Goal: Information Seeking & Learning: Get advice/opinions

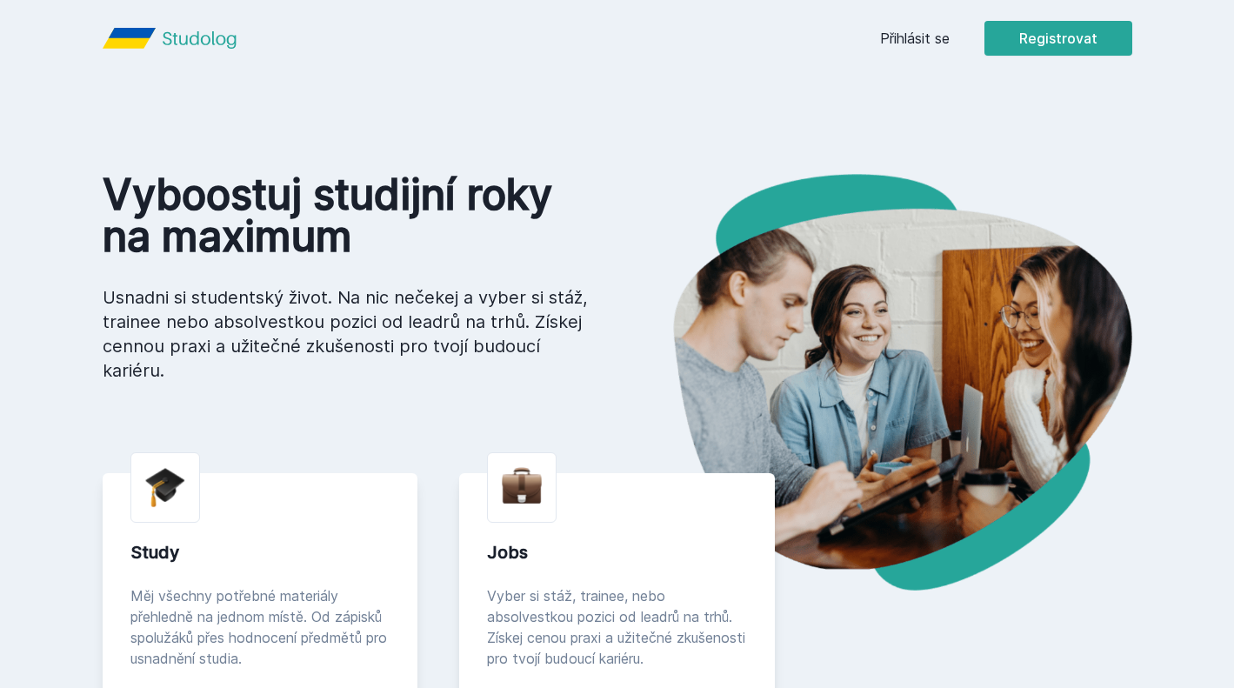
click at [897, 36] on link "Přihlásit se" at bounding box center [915, 38] width 70 height 21
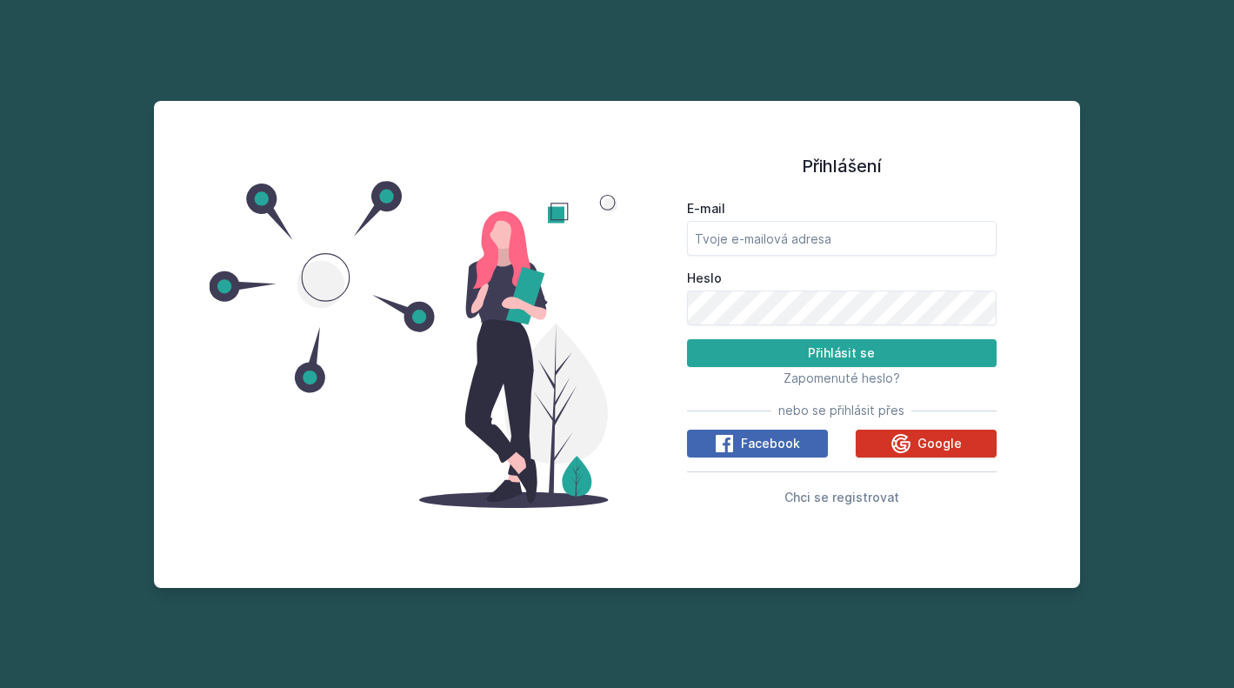
click at [894, 442] on icon at bounding box center [900, 443] width 19 height 19
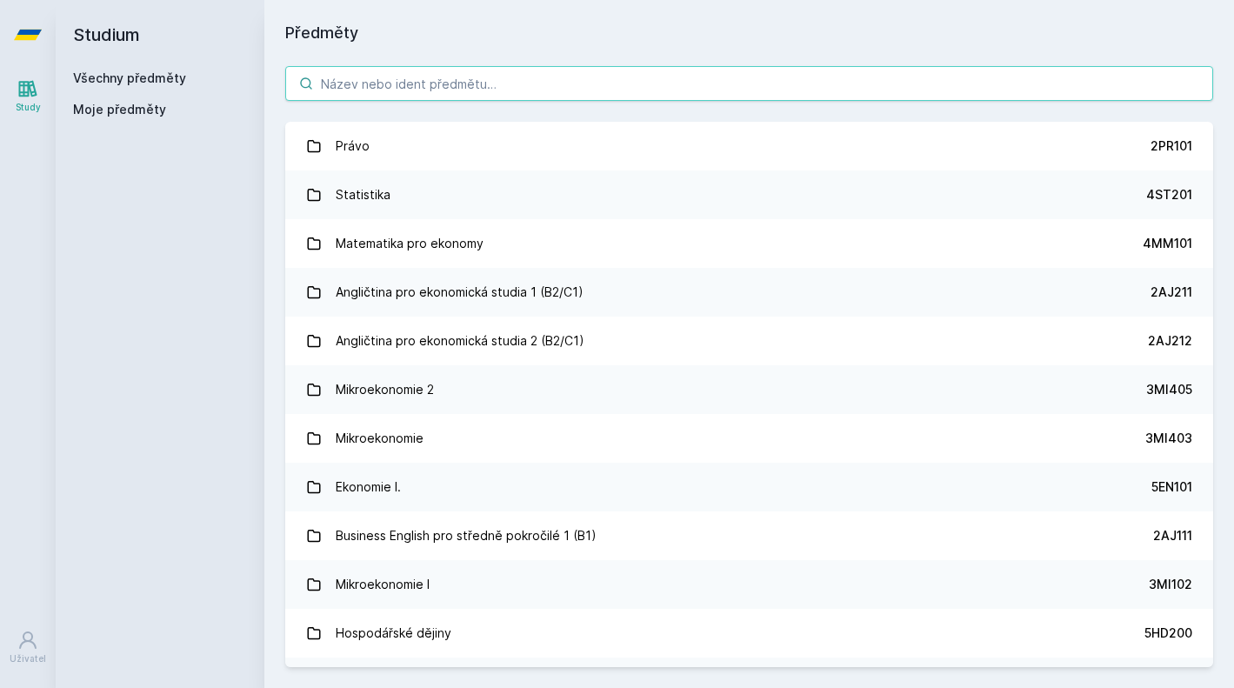
click at [672, 84] on input "search" at bounding box center [749, 83] width 928 height 35
paste input "4ME521"
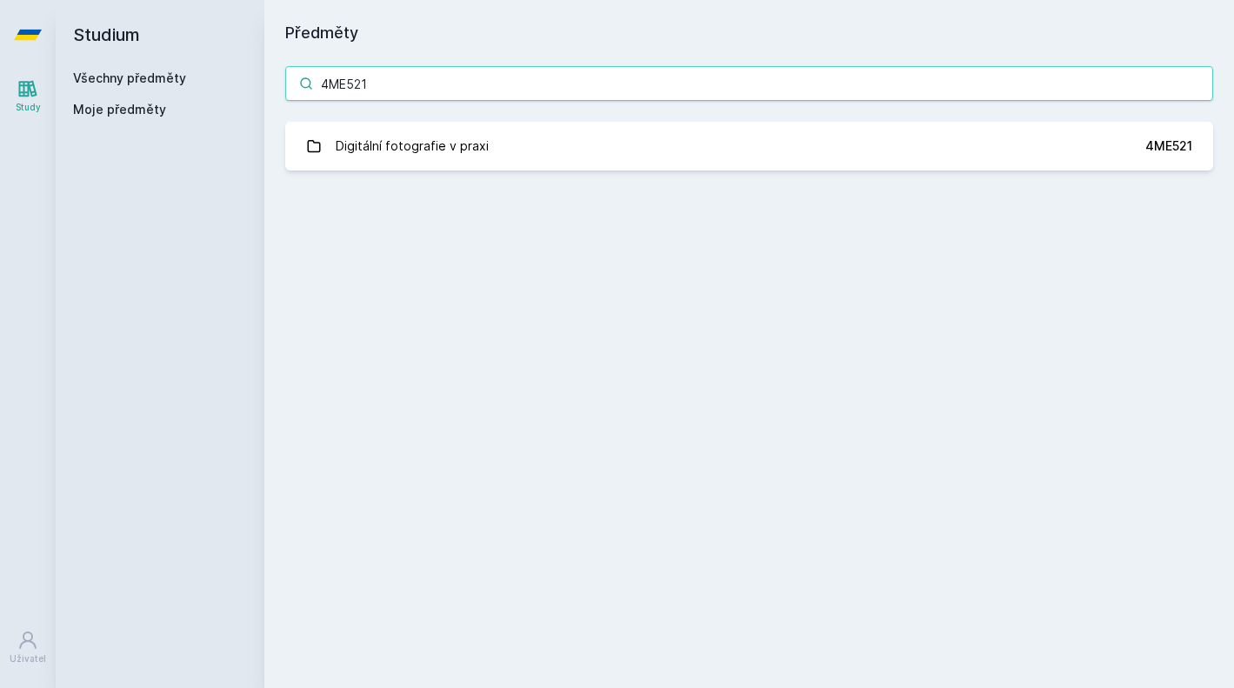
type input "4ME521"
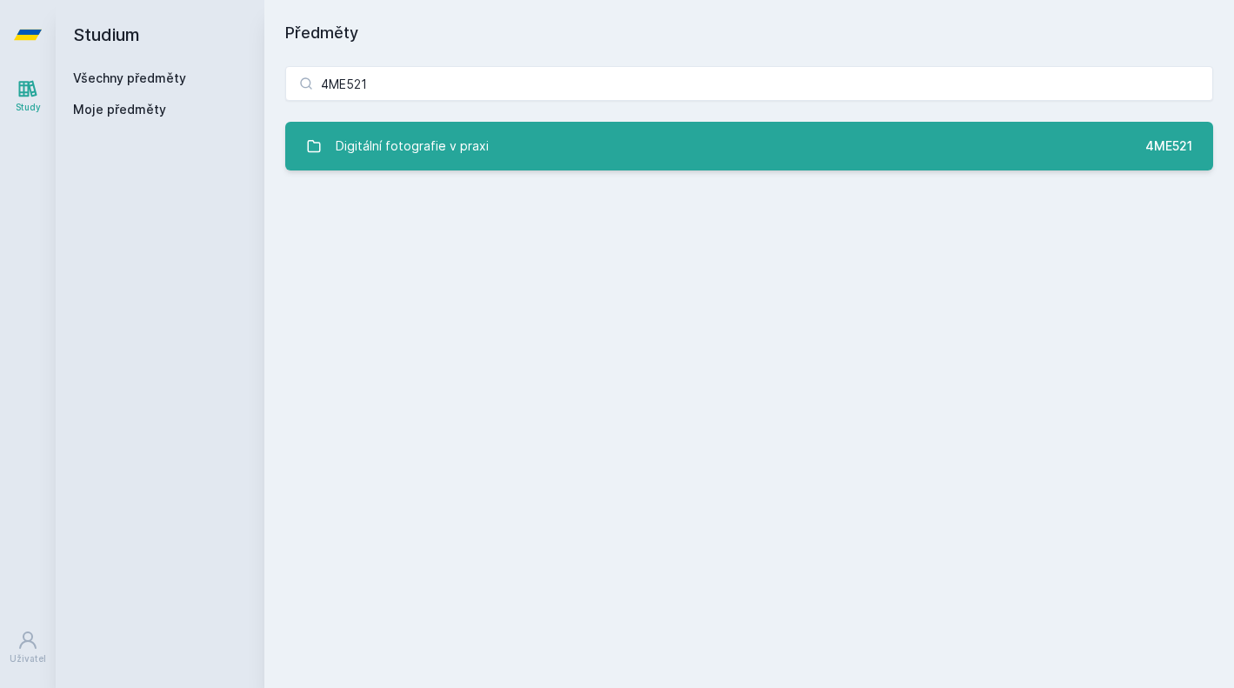
click at [581, 137] on link "Digitální fotografie v praxi 4ME521" at bounding box center [749, 146] width 928 height 49
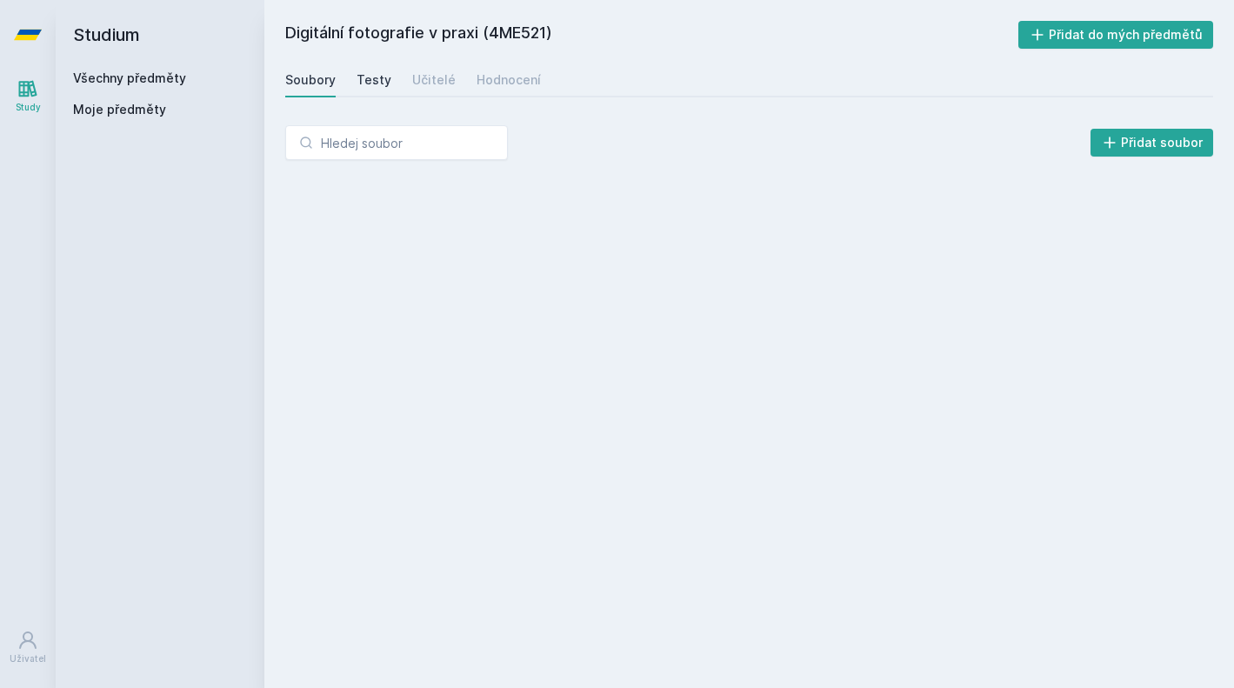
click at [382, 88] on link "Testy" at bounding box center [373, 80] width 35 height 35
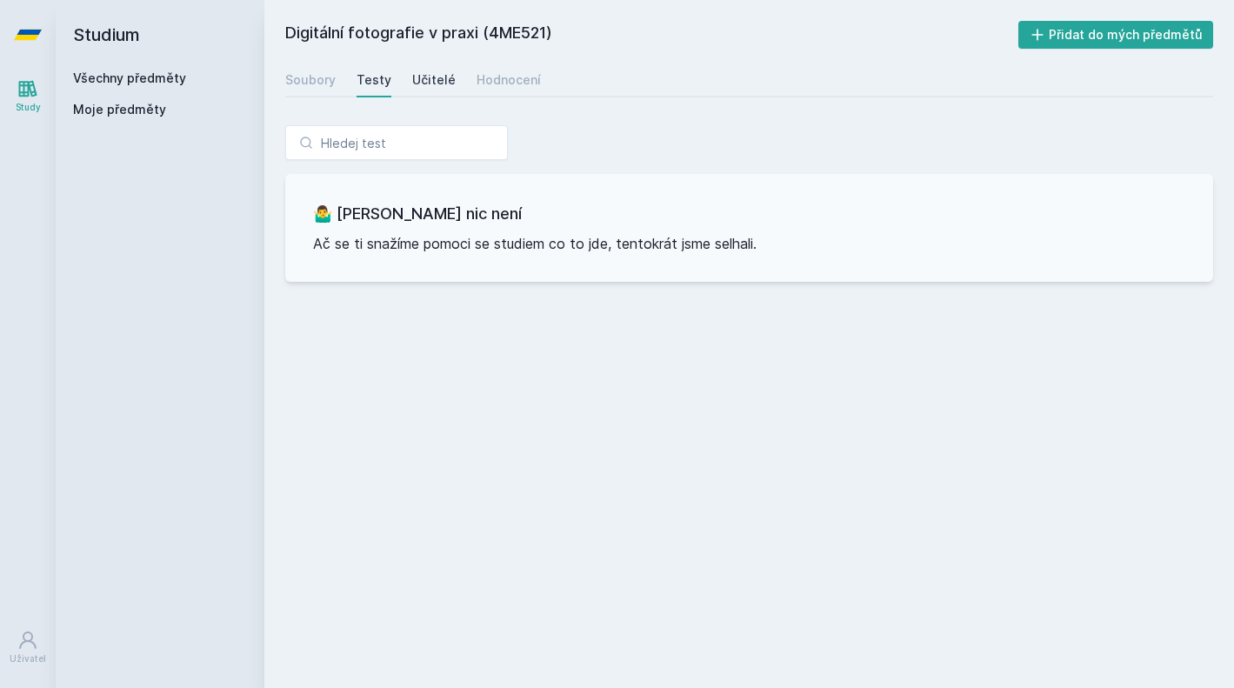
click at [432, 82] on div "Učitelé" at bounding box center [433, 79] width 43 height 17
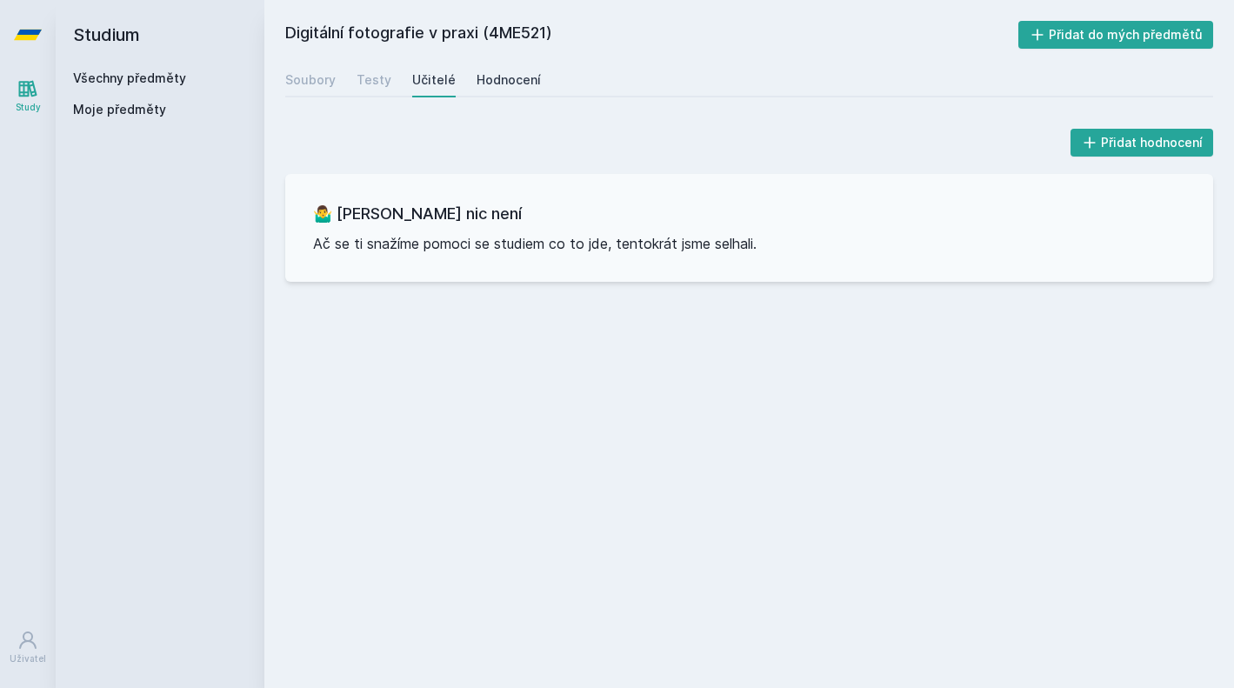
click at [502, 83] on div "Hodnocení" at bounding box center [508, 79] width 64 height 17
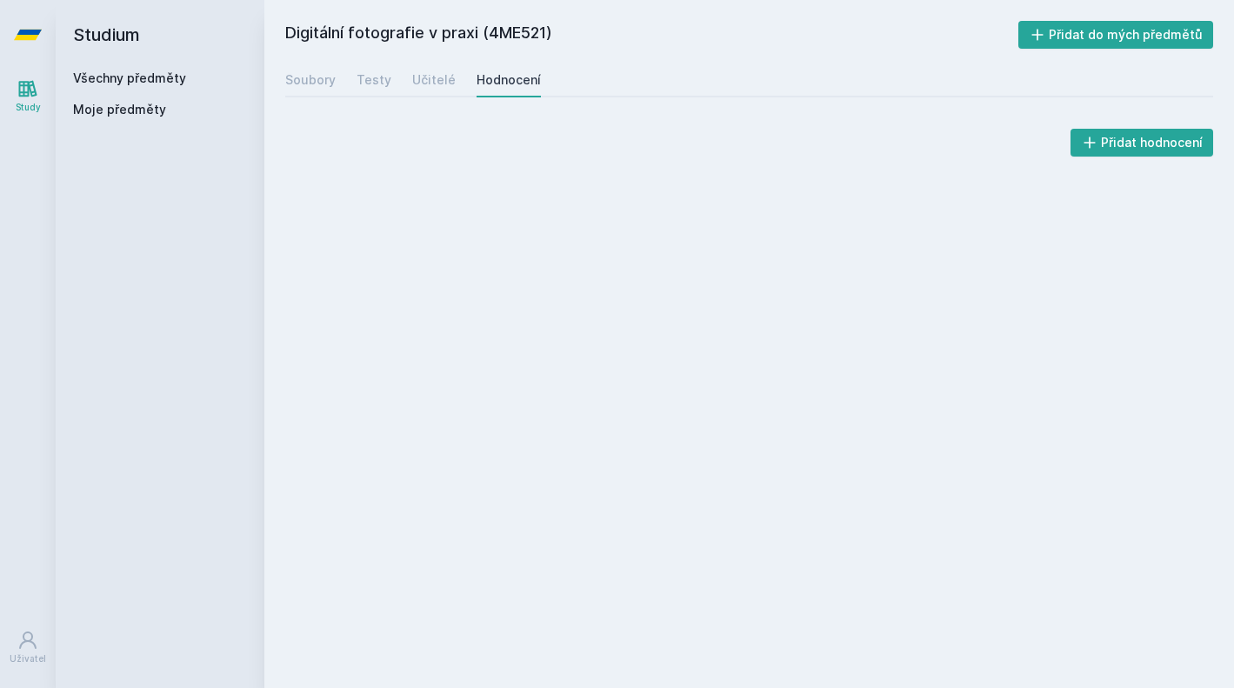
click at [542, 192] on div "Přidat hodnocení" at bounding box center [748, 149] width 969 height 90
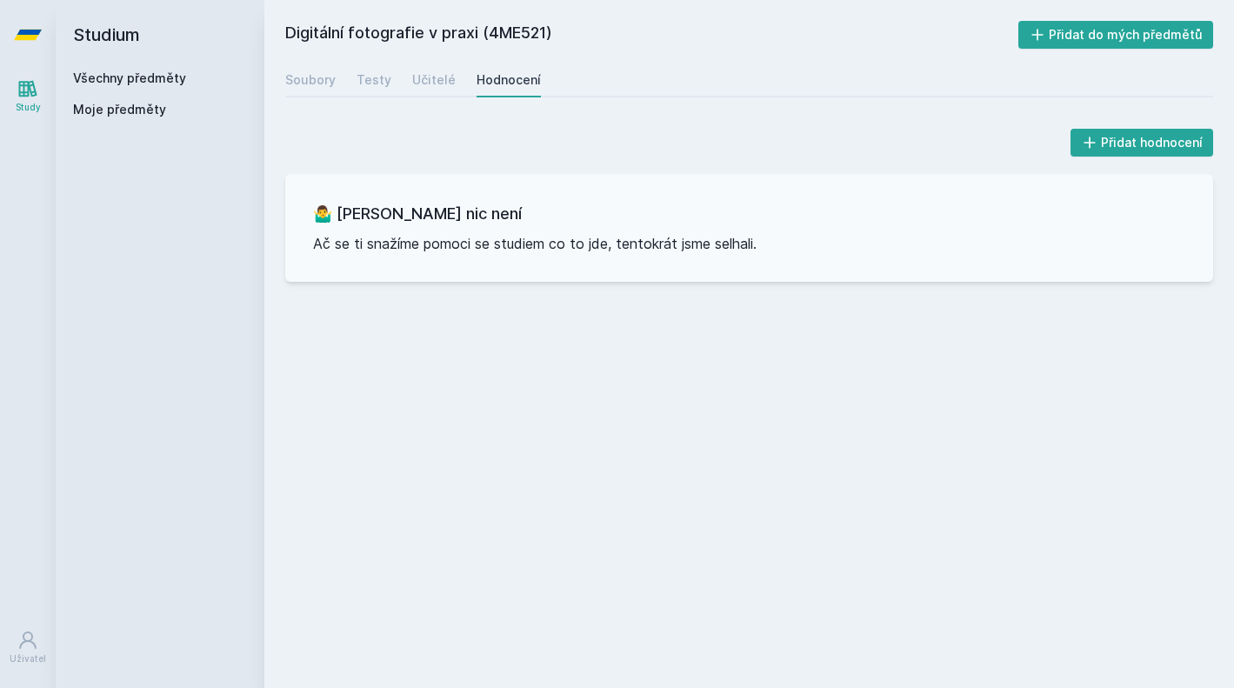
click at [542, 190] on div "🤷‍♂️ Tady bohužel nic není Ač se ti snažíme pomoci se studiem co to jde, tentok…" at bounding box center [749, 228] width 928 height 108
click at [313, 87] on div "Soubory" at bounding box center [310, 79] width 50 height 17
click at [420, 139] on input "search" at bounding box center [396, 142] width 223 height 35
paste input "4IT514"
type input "4IT514"
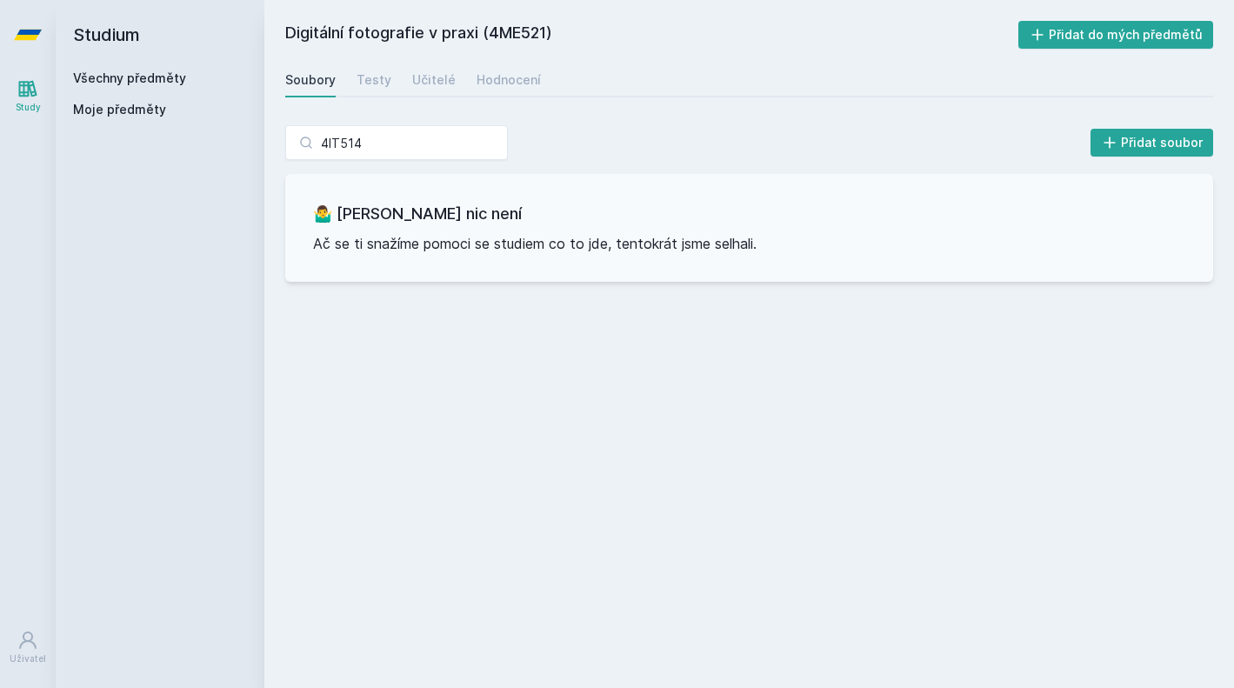
click at [585, 121] on div "4IT514 Přidat soubor 🤷‍♂️ [PERSON_NAME] nic není Ač se ti snažíme pomoci se stu…" at bounding box center [748, 203] width 969 height 198
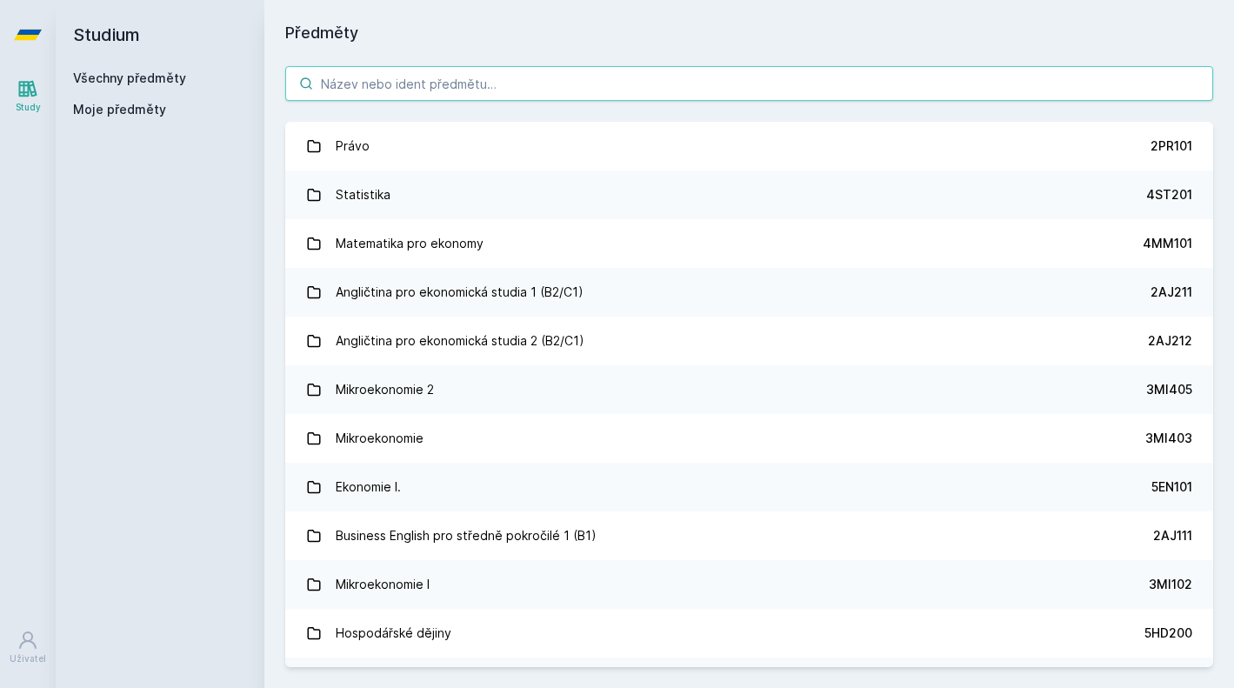
click at [453, 83] on input "search" at bounding box center [749, 83] width 928 height 35
paste input "4IT514"
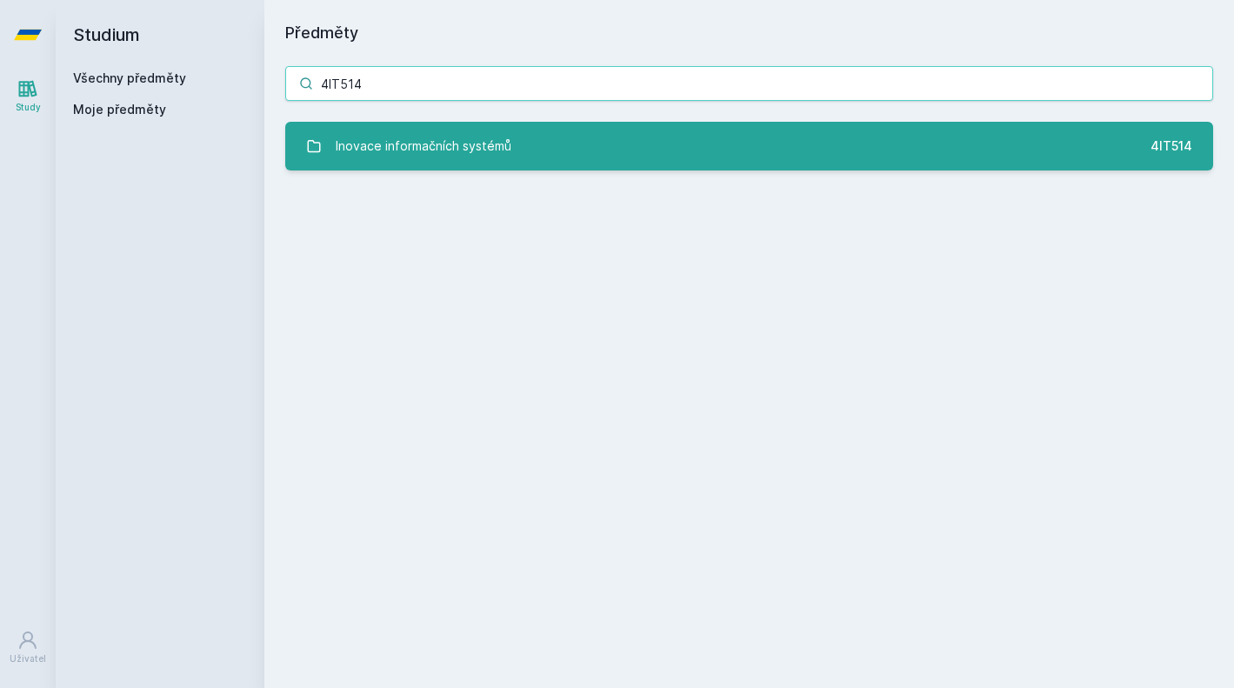
type input "4IT514"
click at [472, 146] on div "Inovace informačních systémů" at bounding box center [424, 146] width 176 height 35
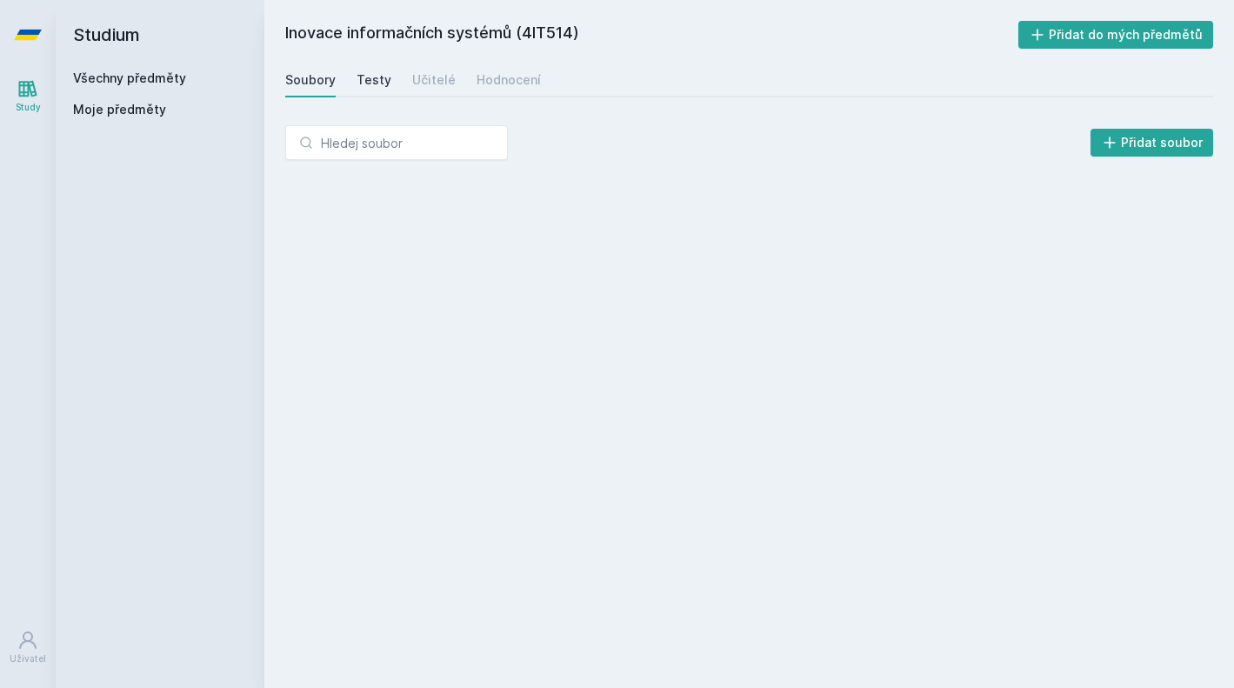
click at [376, 82] on div "Testy" at bounding box center [373, 79] width 35 height 17
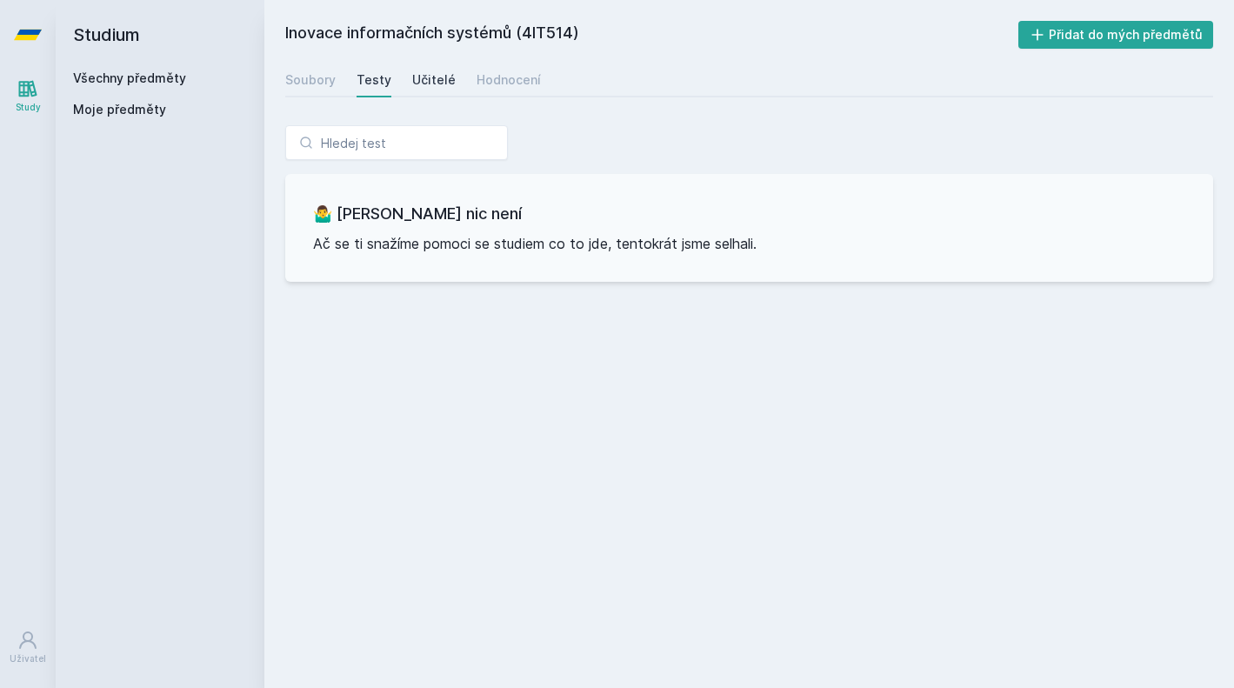
click at [422, 82] on div "Učitelé" at bounding box center [433, 79] width 43 height 17
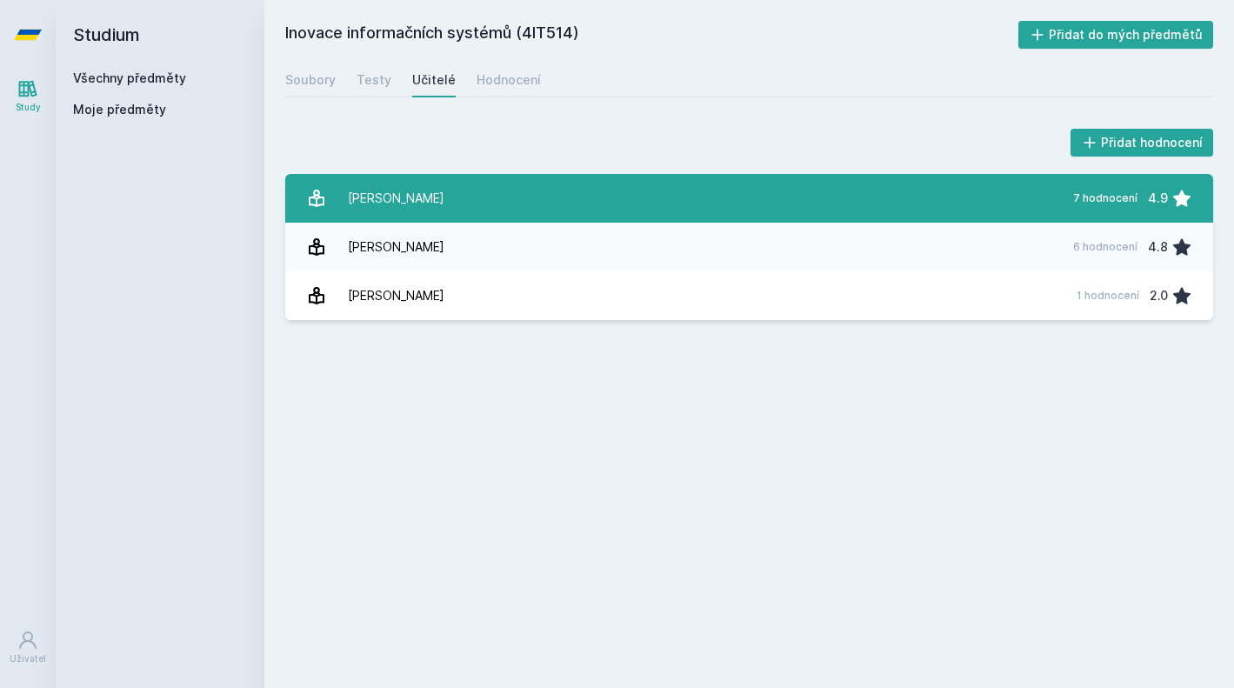
click at [418, 205] on link "[PERSON_NAME] 7 hodnocení 4.9" at bounding box center [749, 198] width 928 height 49
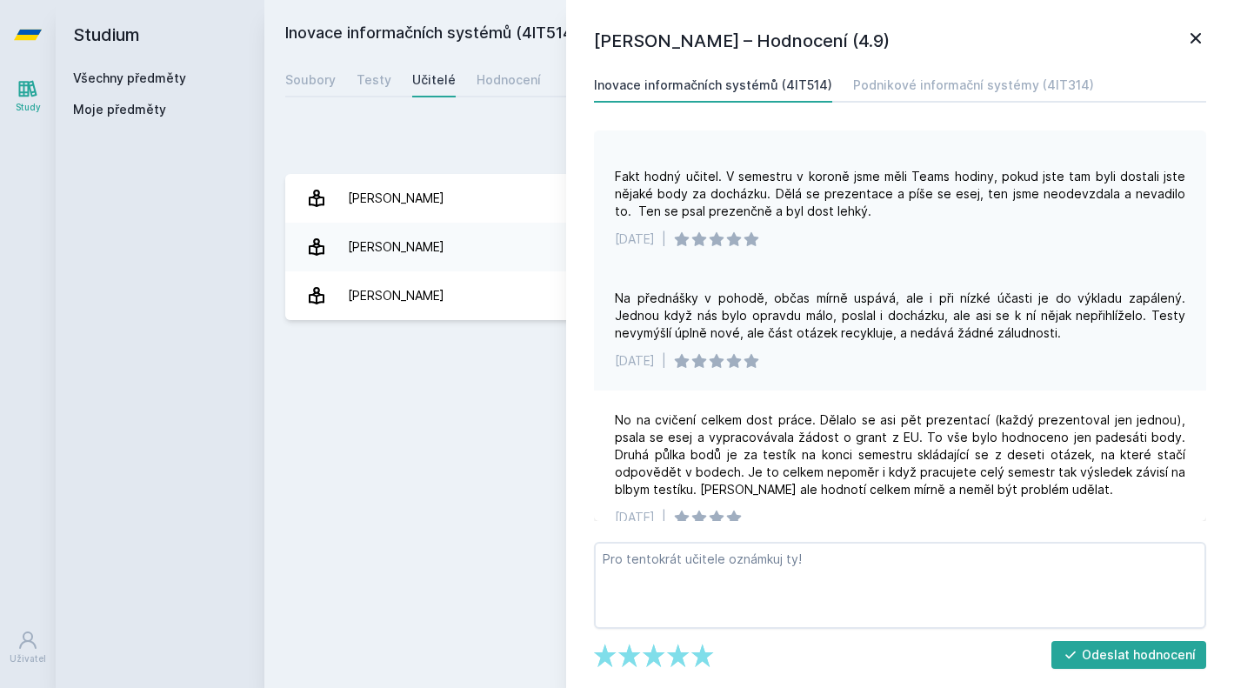
scroll to position [194, 0]
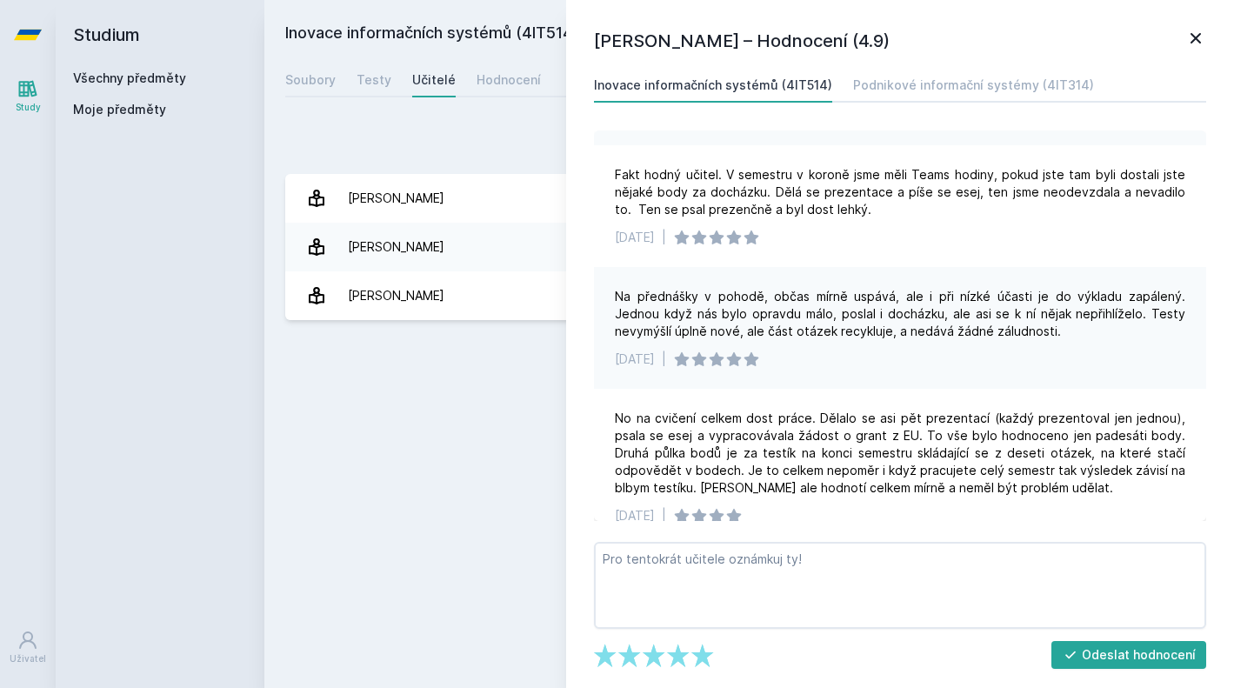
click at [887, 308] on div "Na přednášky v pohodě, občas mírně uspává, ale i při nízké účasti je do výkladu…" at bounding box center [900, 314] width 570 height 52
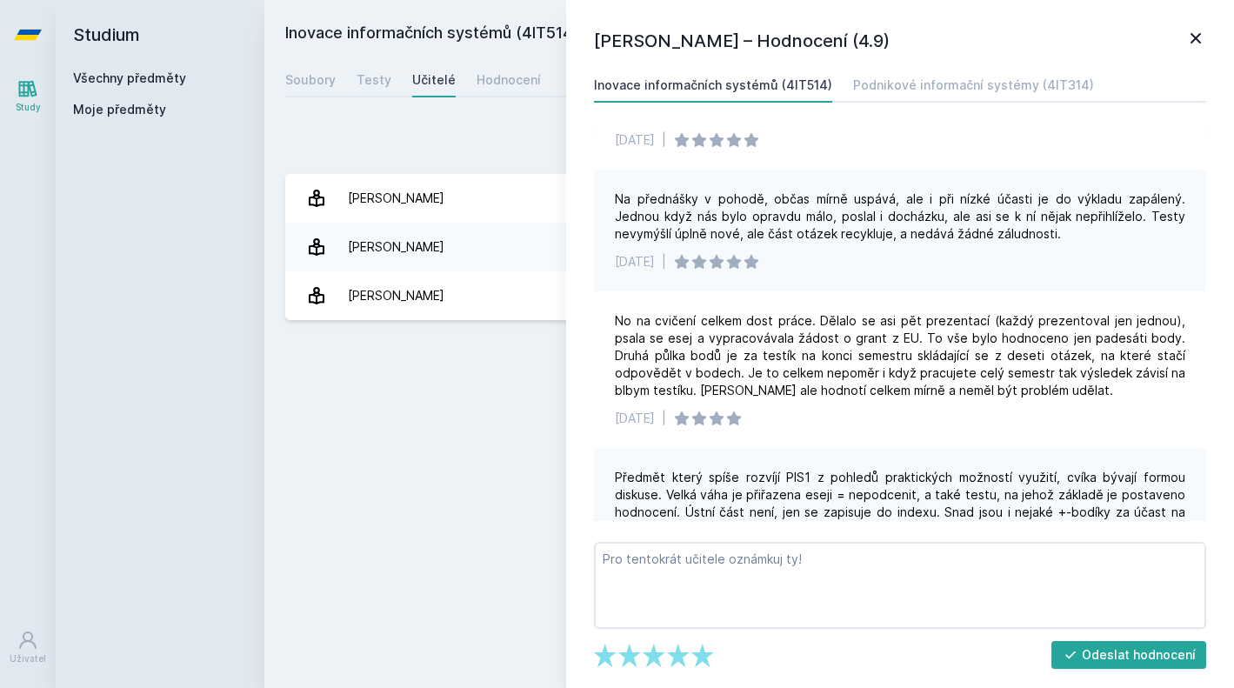
scroll to position [296, 0]
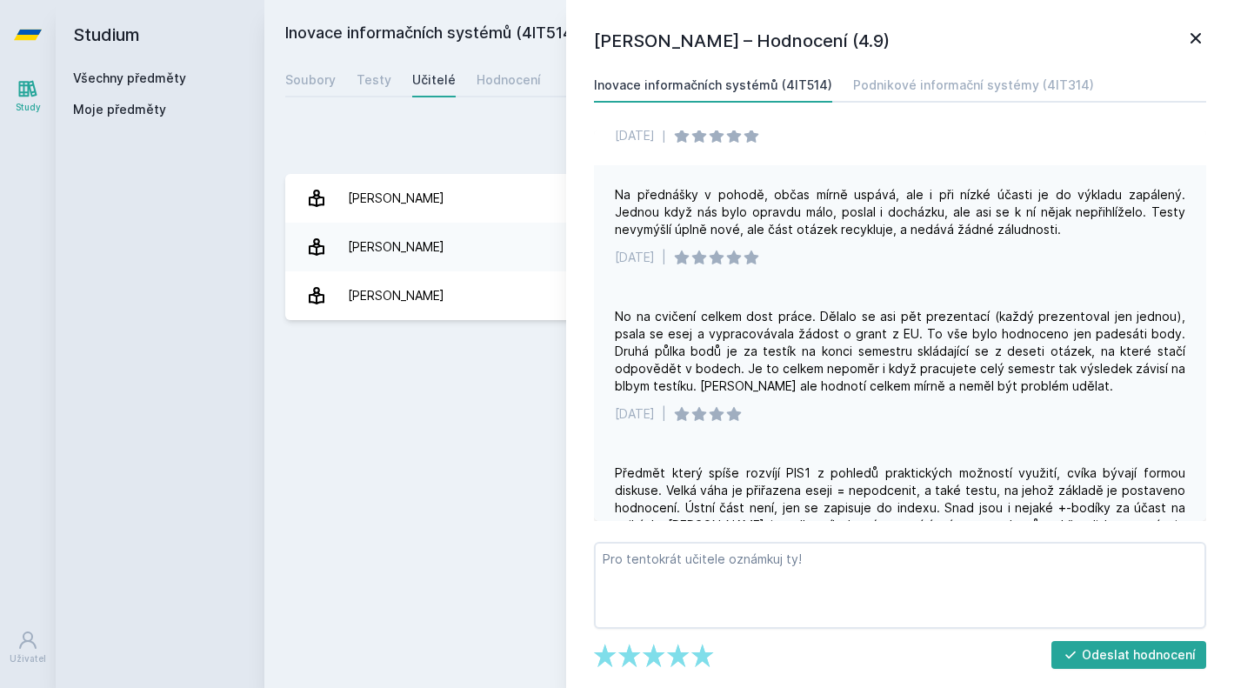
click at [884, 315] on div "No na cvičení celkem dost práce. Dělalo se asi pět prezentací (každý prezentova…" at bounding box center [900, 351] width 570 height 87
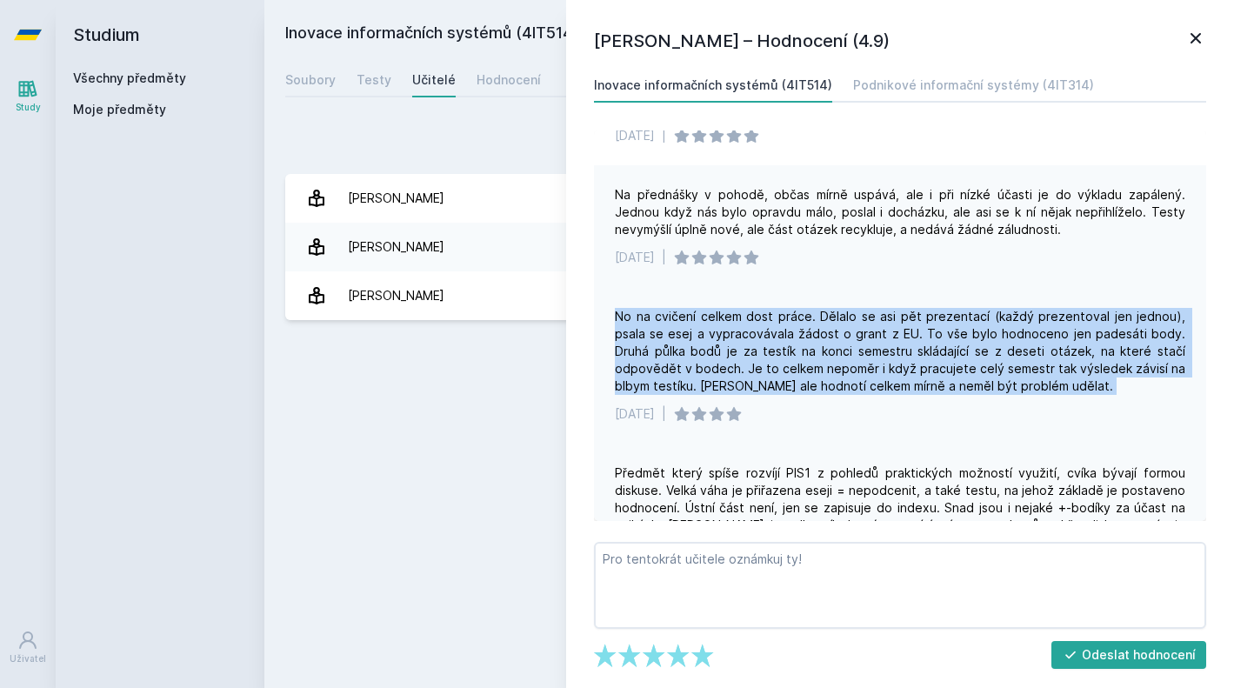
click at [884, 315] on div "No na cvičení celkem dost práce. Dělalo se asi pět prezentací (každý prezentova…" at bounding box center [900, 351] width 570 height 87
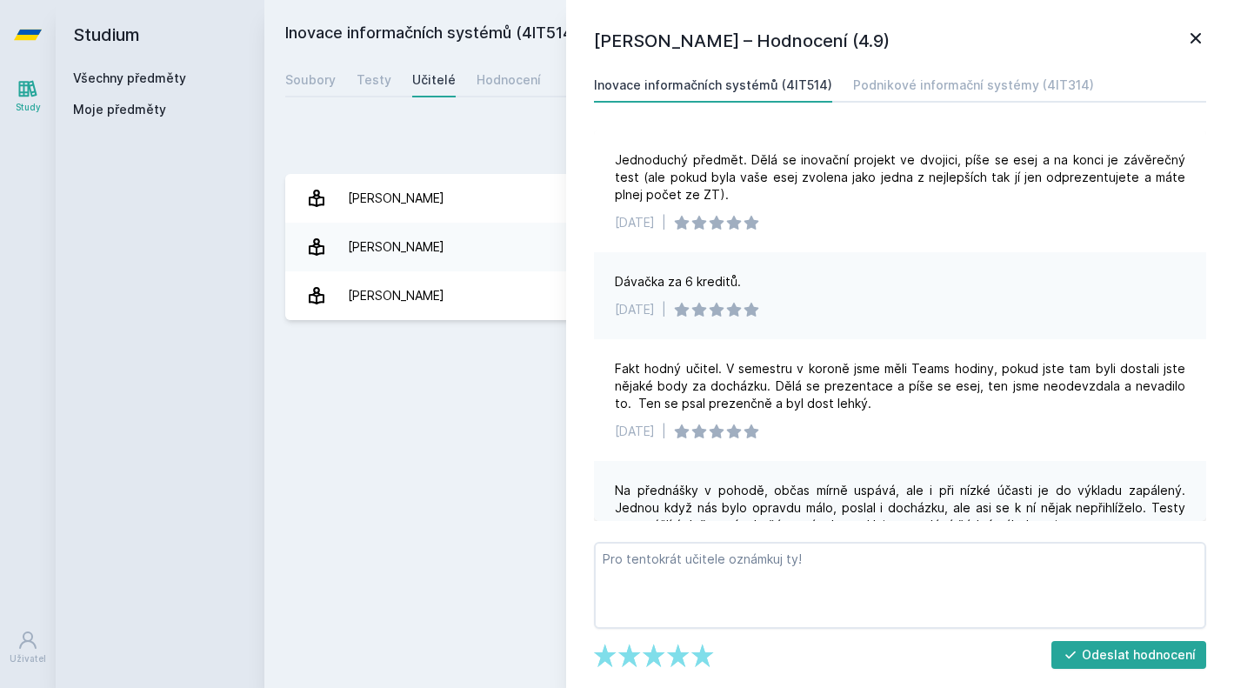
scroll to position [0, 0]
click at [956, 81] on div "Podnikové informační systémy (4IT314)" at bounding box center [973, 84] width 241 height 17
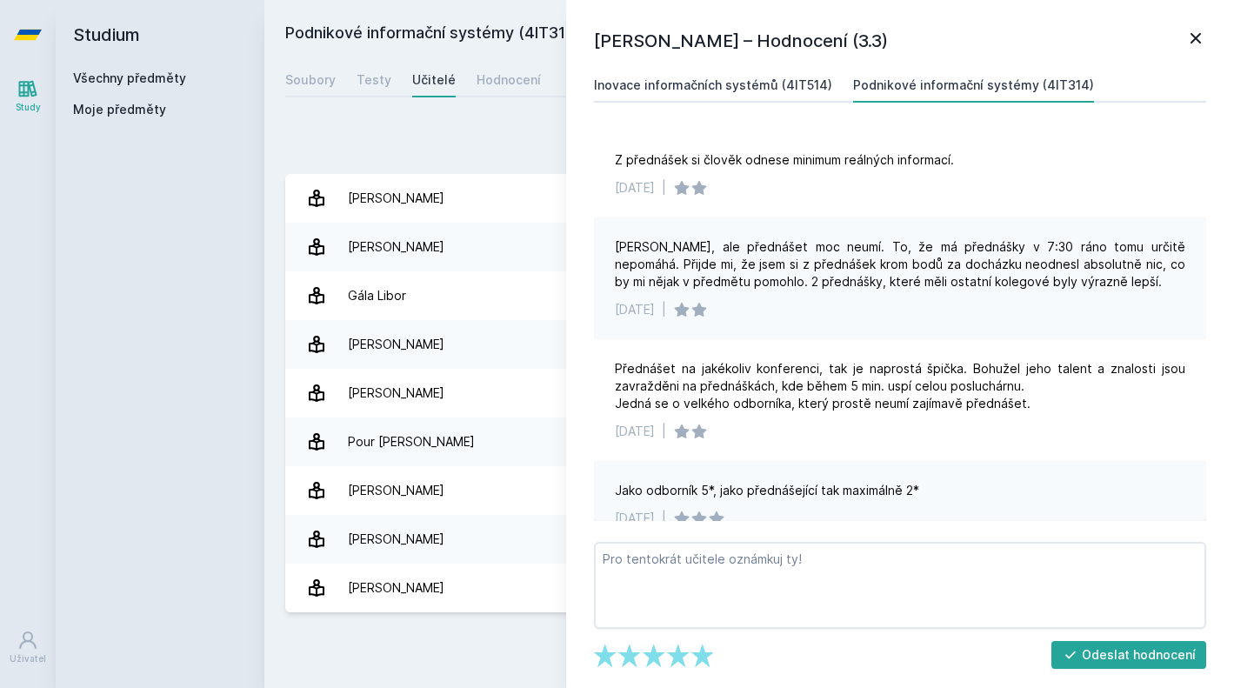
click at [794, 81] on div "Inovace informačních systémů (4IT514)" at bounding box center [713, 84] width 238 height 17
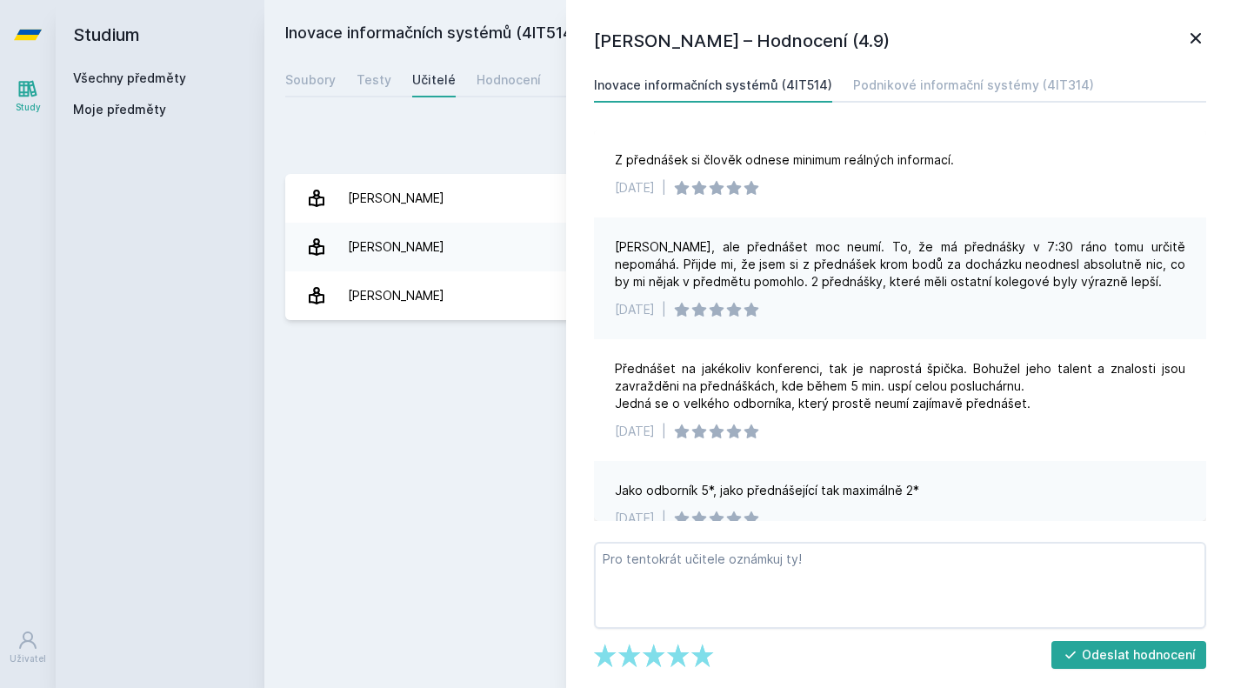
click at [899, 110] on div "Inovace informačních systémů (4IT514) Podnikové informační systémy (4IT314) Z p…" at bounding box center [899, 294] width 619 height 453
click at [899, 76] on div "Podnikové informační systémy (4IT314)" at bounding box center [973, 84] width 241 height 17
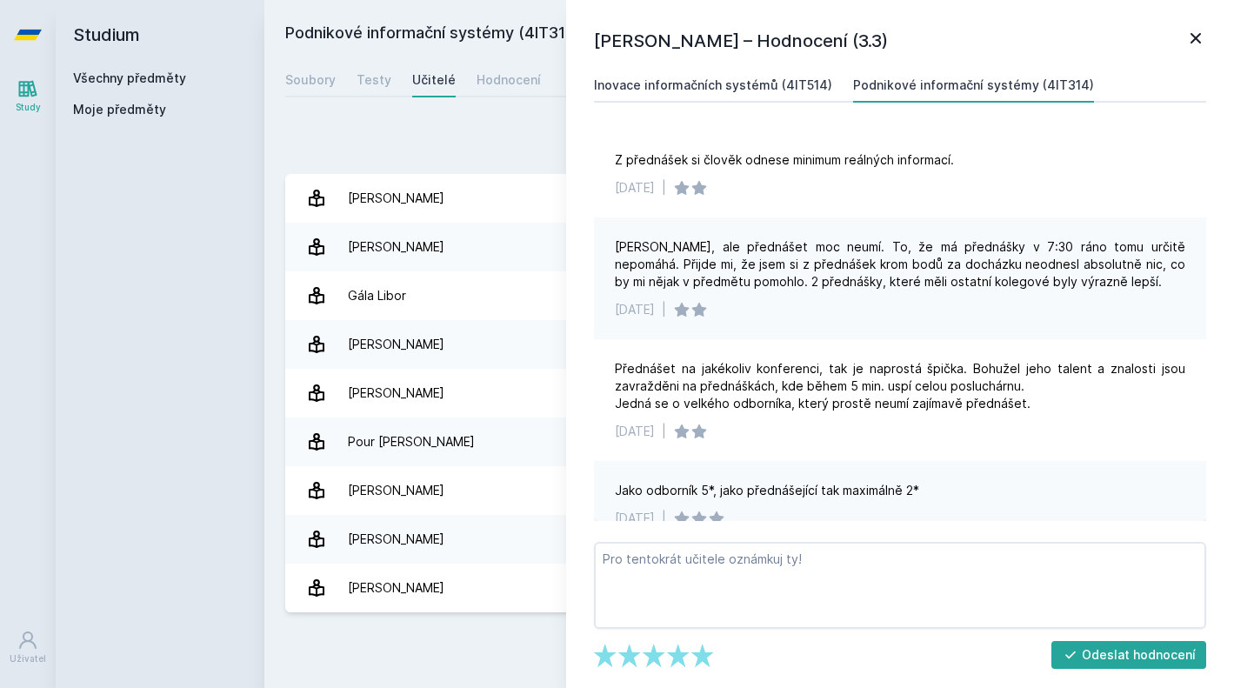
click at [780, 85] on div "Inovace informačních systémů (4IT514)" at bounding box center [713, 84] width 238 height 17
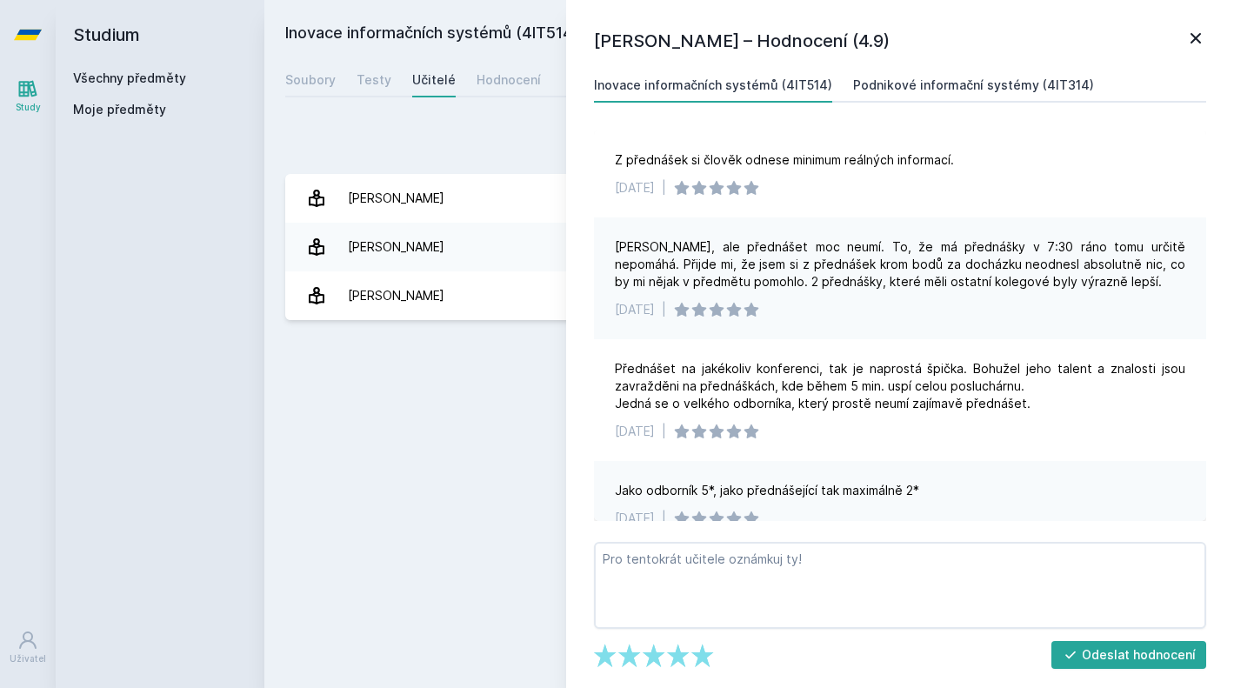
click at [868, 99] on link "Podnikové informační systémy (4IT314)" at bounding box center [973, 85] width 241 height 35
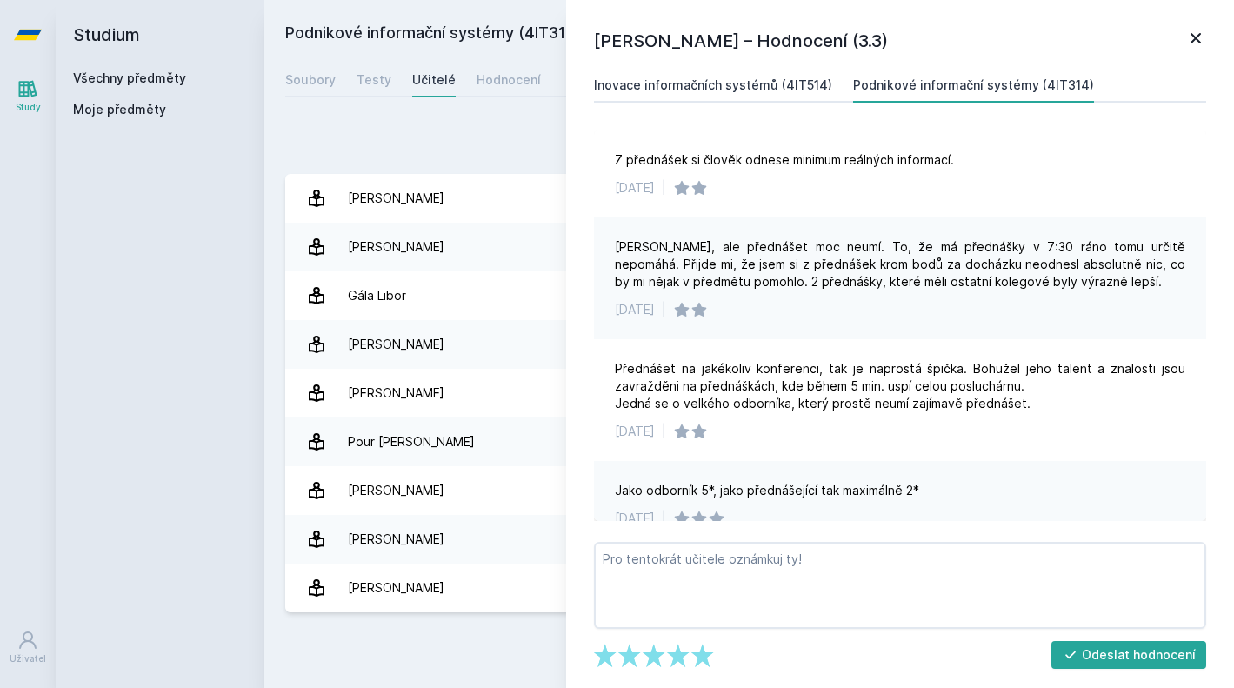
click at [794, 89] on div "Inovace informačních systémů (4IT514)" at bounding box center [713, 84] width 238 height 17
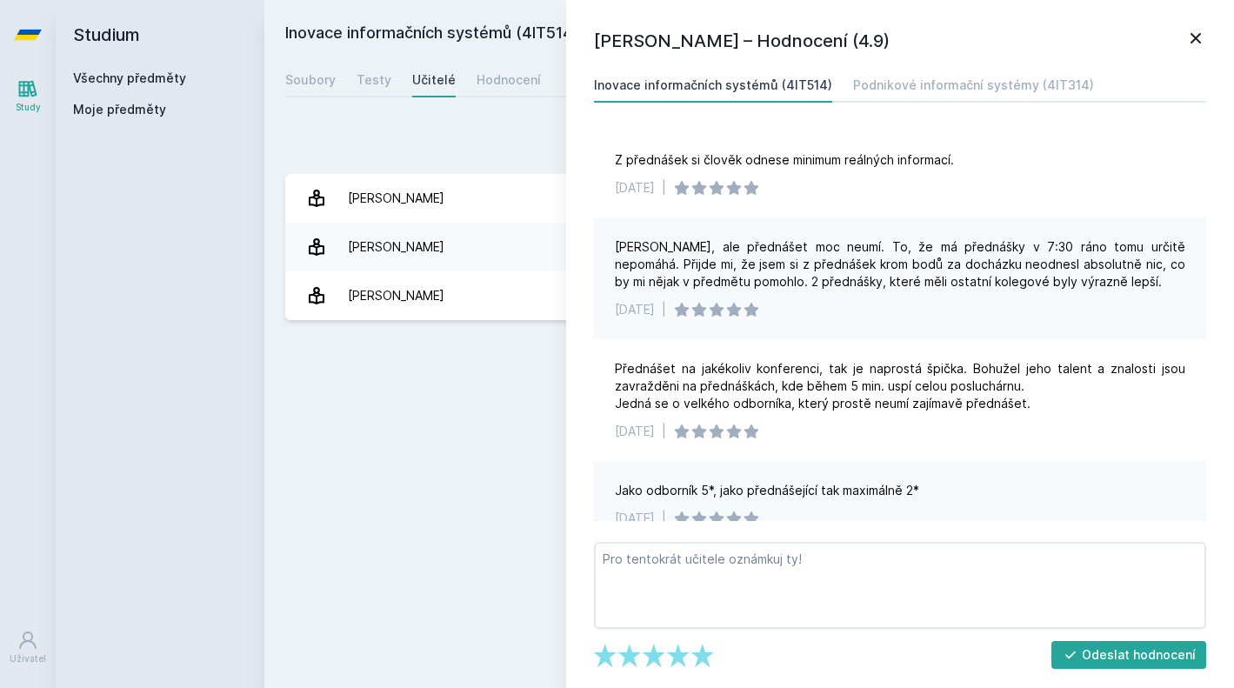
click at [410, 433] on div "Inovace informačních systémů (4IT514) Přidat do mých předmětů [GEOGRAPHIC_DATA]…" at bounding box center [749, 344] width 928 height 646
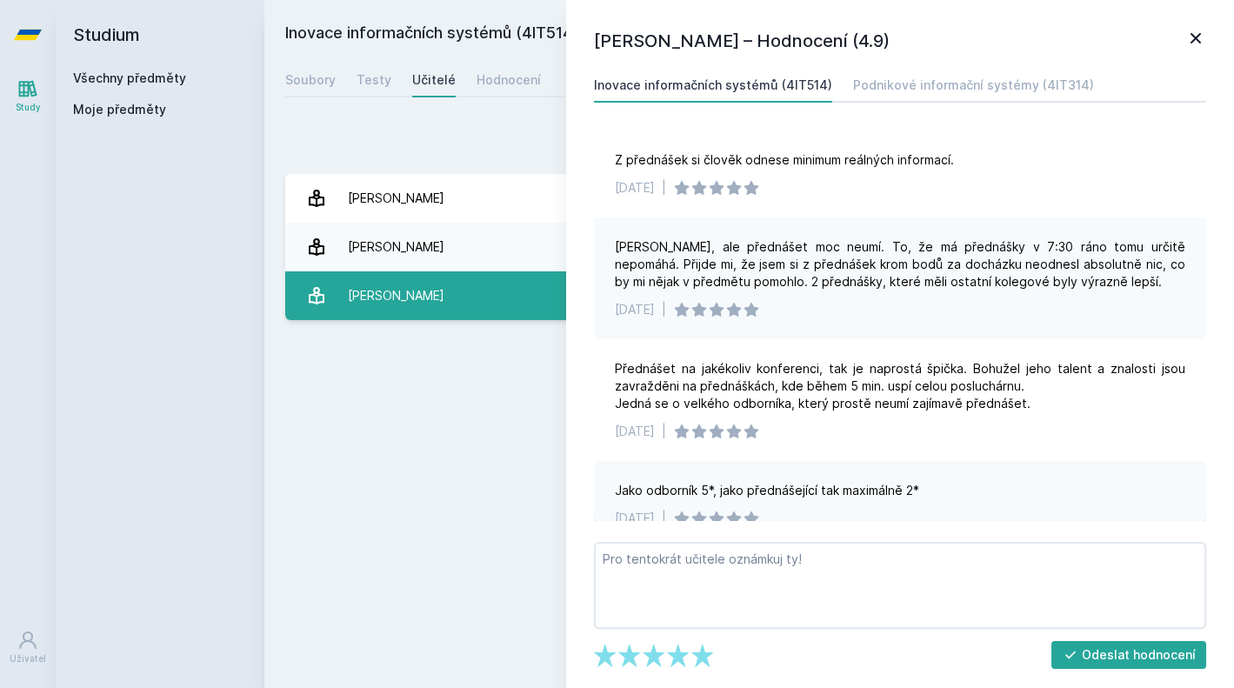
click at [476, 309] on link "[PERSON_NAME] 1 hodnocení 2.0" at bounding box center [749, 295] width 928 height 49
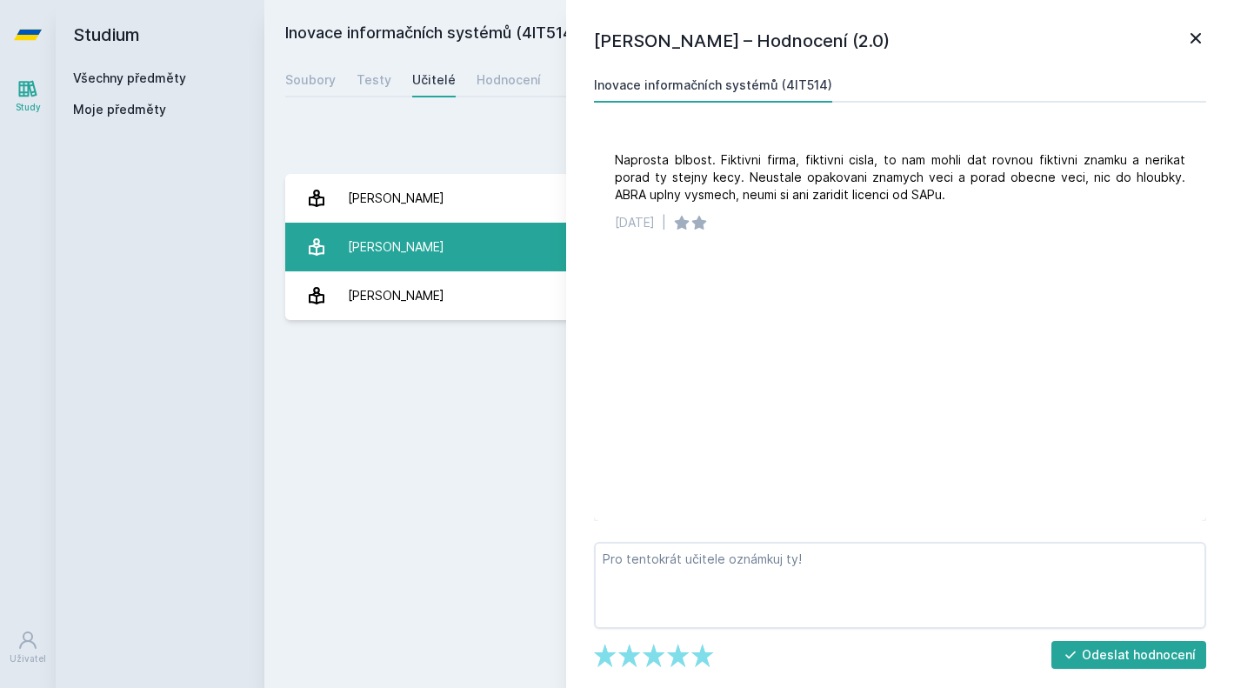
click at [482, 239] on link "[PERSON_NAME] 6 hodnocení 4.8" at bounding box center [749, 247] width 928 height 49
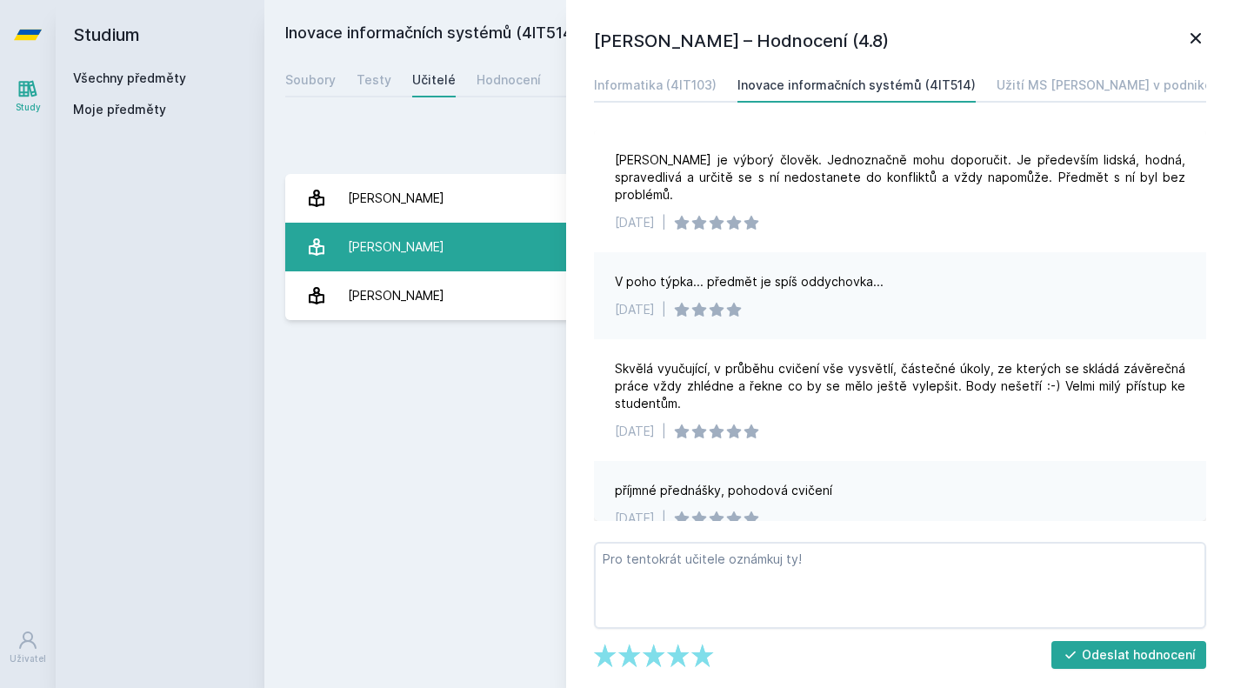
click at [465, 249] on link "[PERSON_NAME] 6 hodnocení 4.8" at bounding box center [749, 247] width 928 height 49
click at [460, 229] on link "[PERSON_NAME] 6 hodnocení 4.8" at bounding box center [749, 247] width 928 height 49
click at [445, 267] on link "[PERSON_NAME] 6 hodnocení 4.8" at bounding box center [749, 247] width 928 height 49
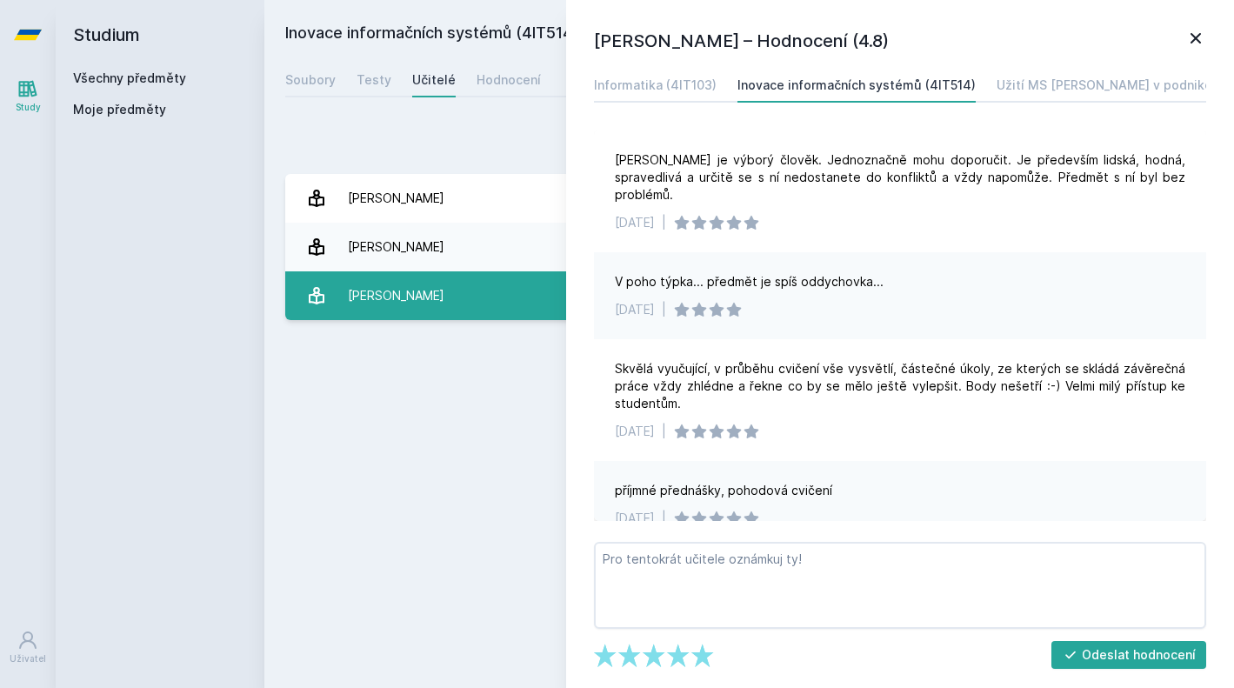
click at [430, 298] on link "[PERSON_NAME] 1 hodnocení 2.0" at bounding box center [749, 295] width 928 height 49
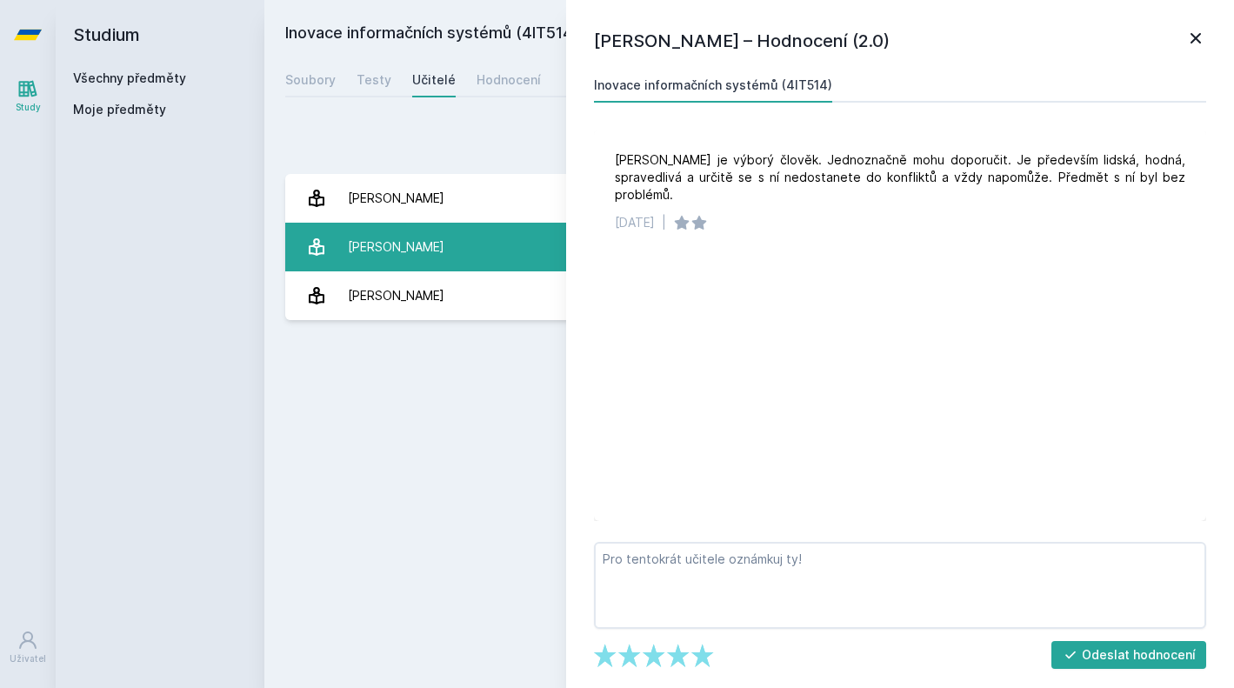
click at [434, 269] on link "[PERSON_NAME] 6 hodnocení 4.8" at bounding box center [749, 247] width 928 height 49
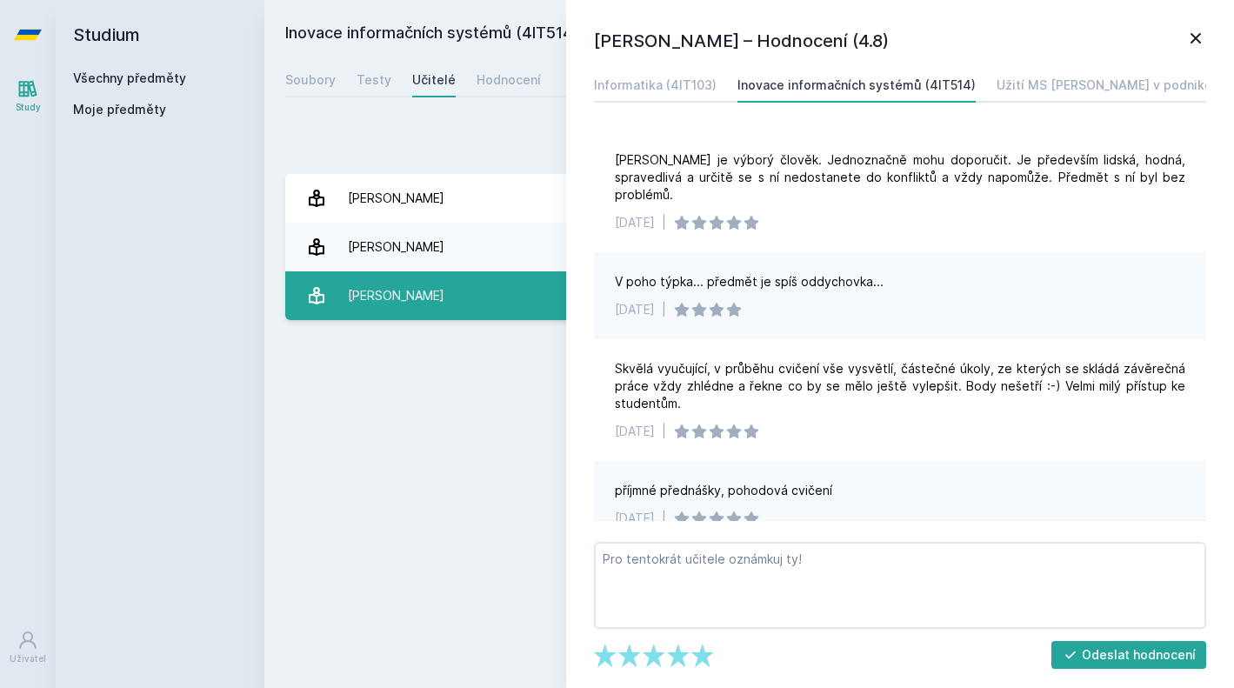
click at [527, 301] on link "[PERSON_NAME] 1 hodnocení 2.0" at bounding box center [749, 295] width 928 height 49
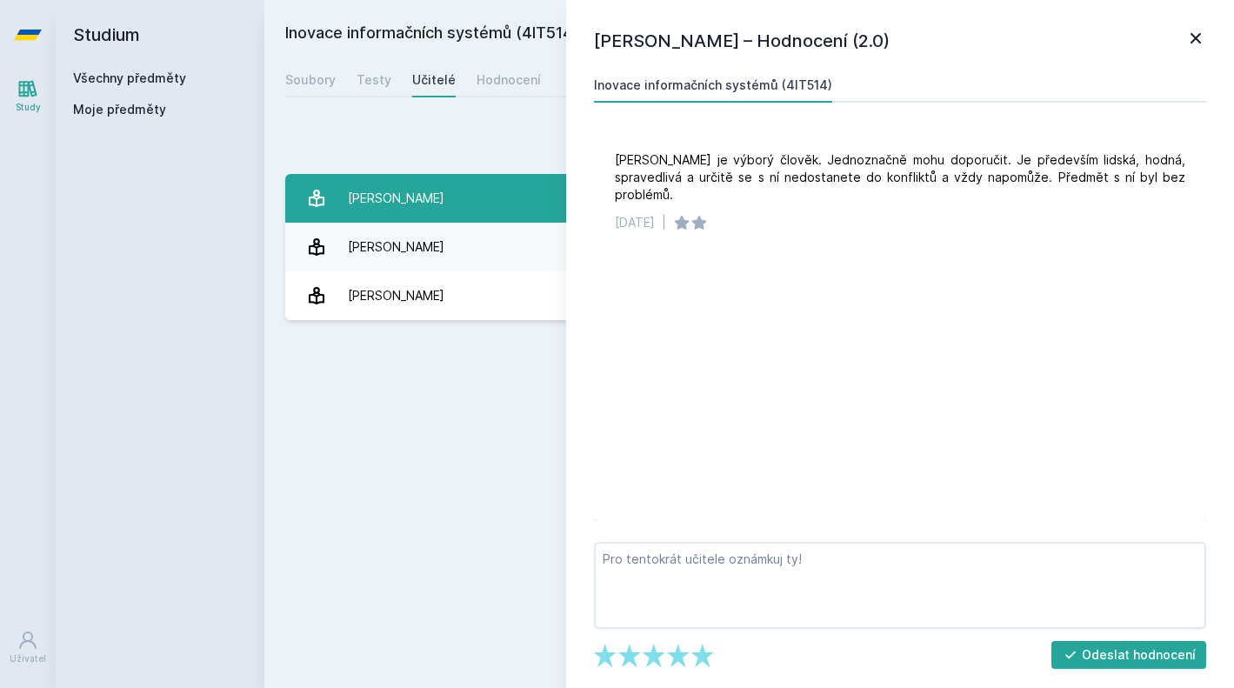
click at [458, 183] on link "[PERSON_NAME] 7 hodnocení 4.9" at bounding box center [749, 198] width 928 height 49
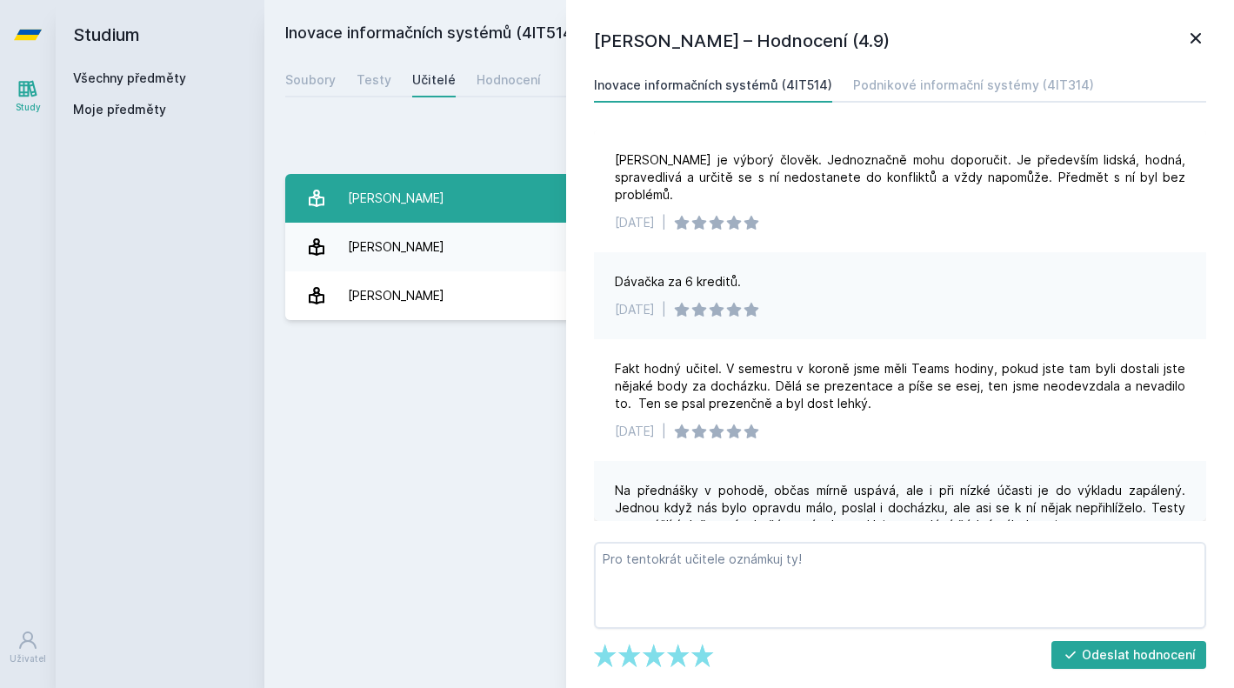
click at [435, 197] on link "[PERSON_NAME] 7 hodnocení 4.9" at bounding box center [749, 198] width 928 height 49
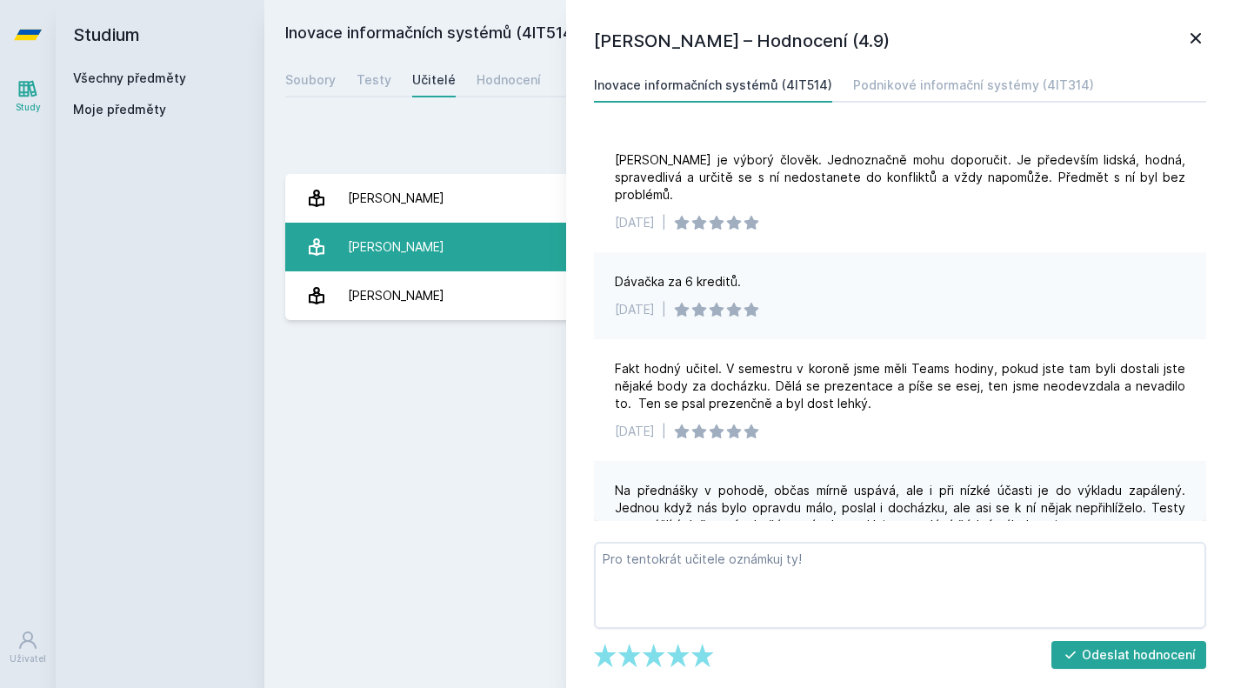
click at [430, 247] on div "[PERSON_NAME]" at bounding box center [396, 246] width 96 height 35
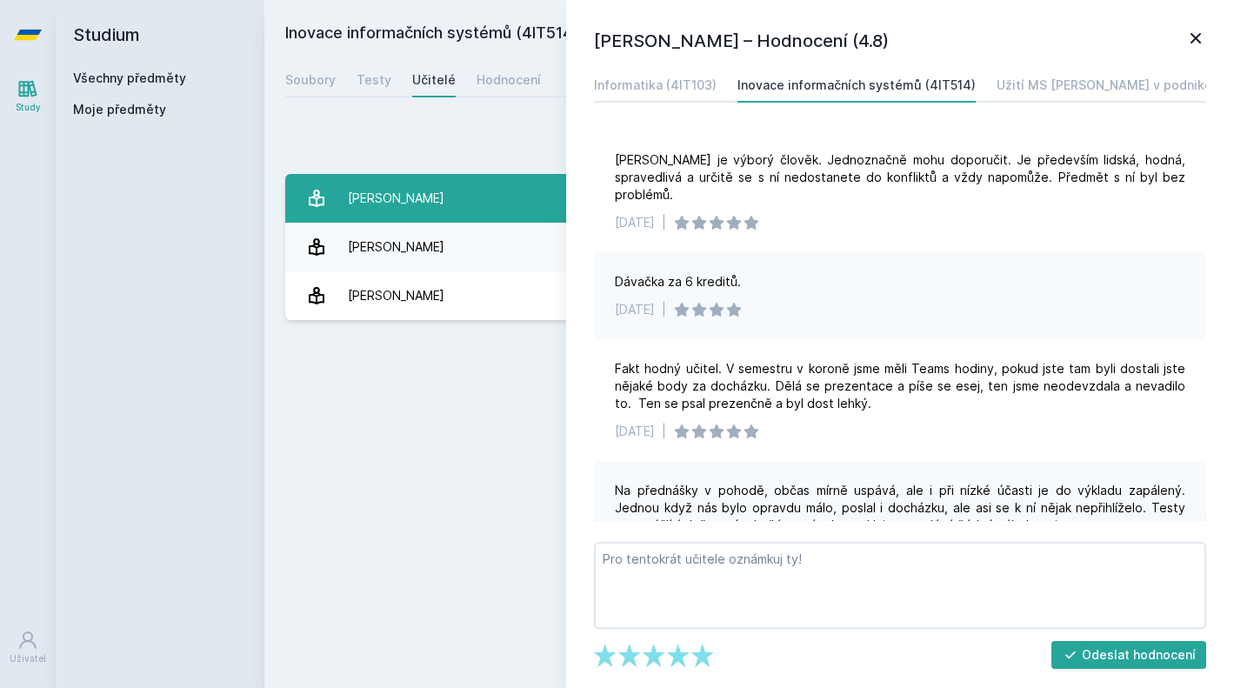
click at [424, 208] on link "[PERSON_NAME] 7 hodnocení 4.9" at bounding box center [749, 198] width 928 height 49
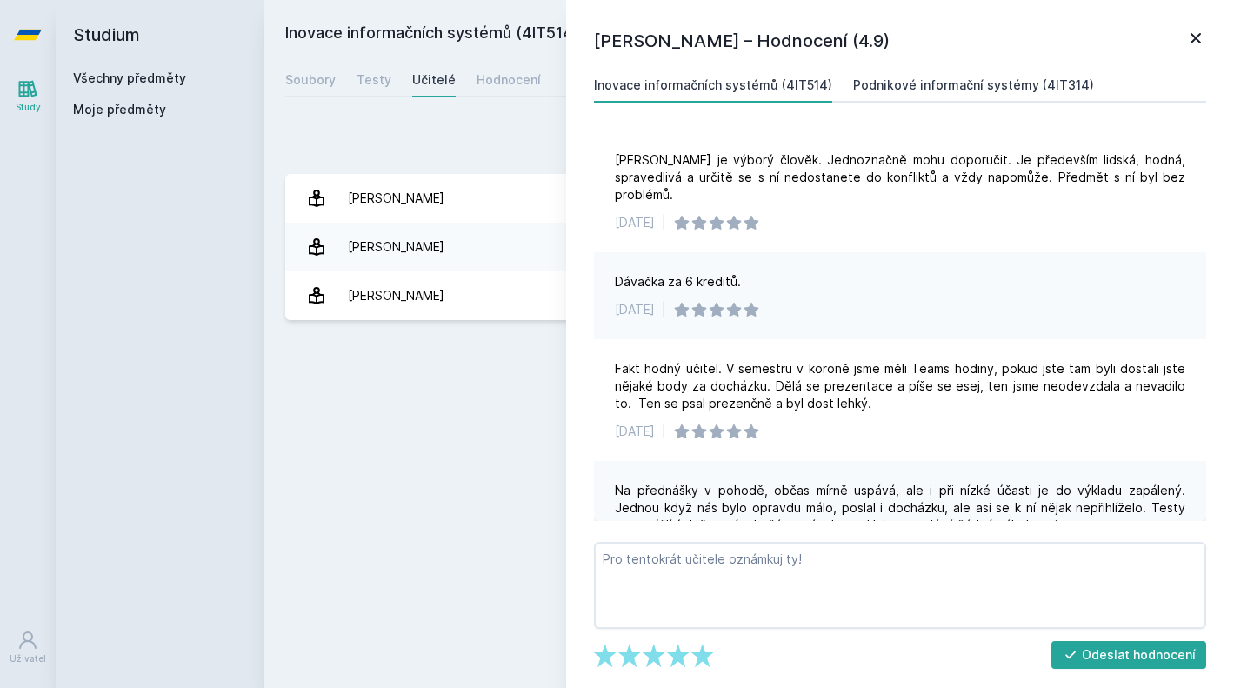
click at [872, 75] on link "Podnikové informační systémy (4IT314)" at bounding box center [973, 85] width 241 height 35
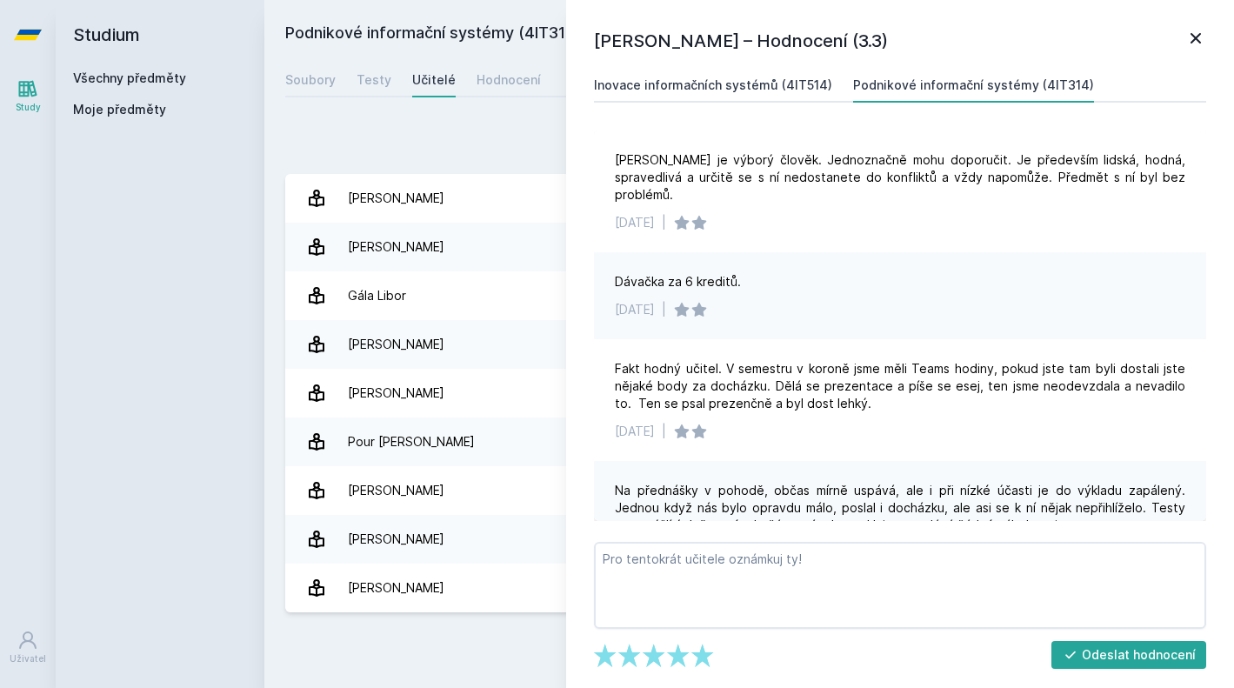
click at [755, 90] on div "Inovace informačních systémů (4IT514)" at bounding box center [713, 84] width 238 height 17
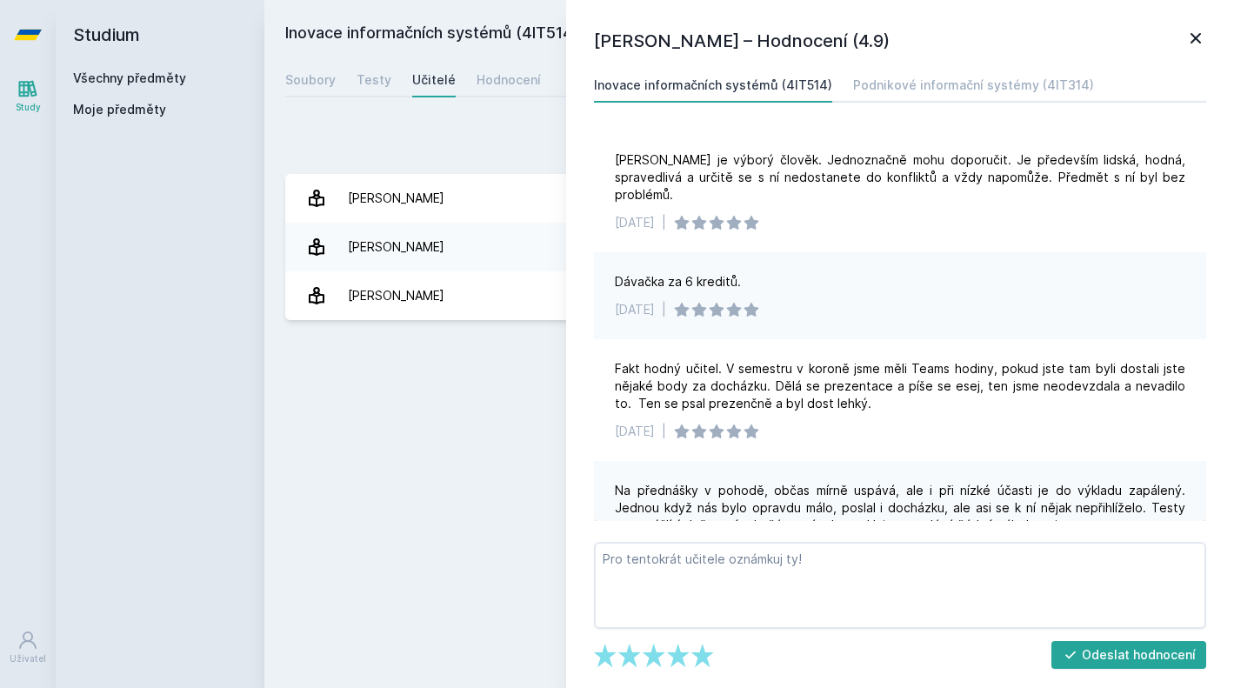
click at [1189, 29] on icon at bounding box center [1195, 38] width 21 height 21
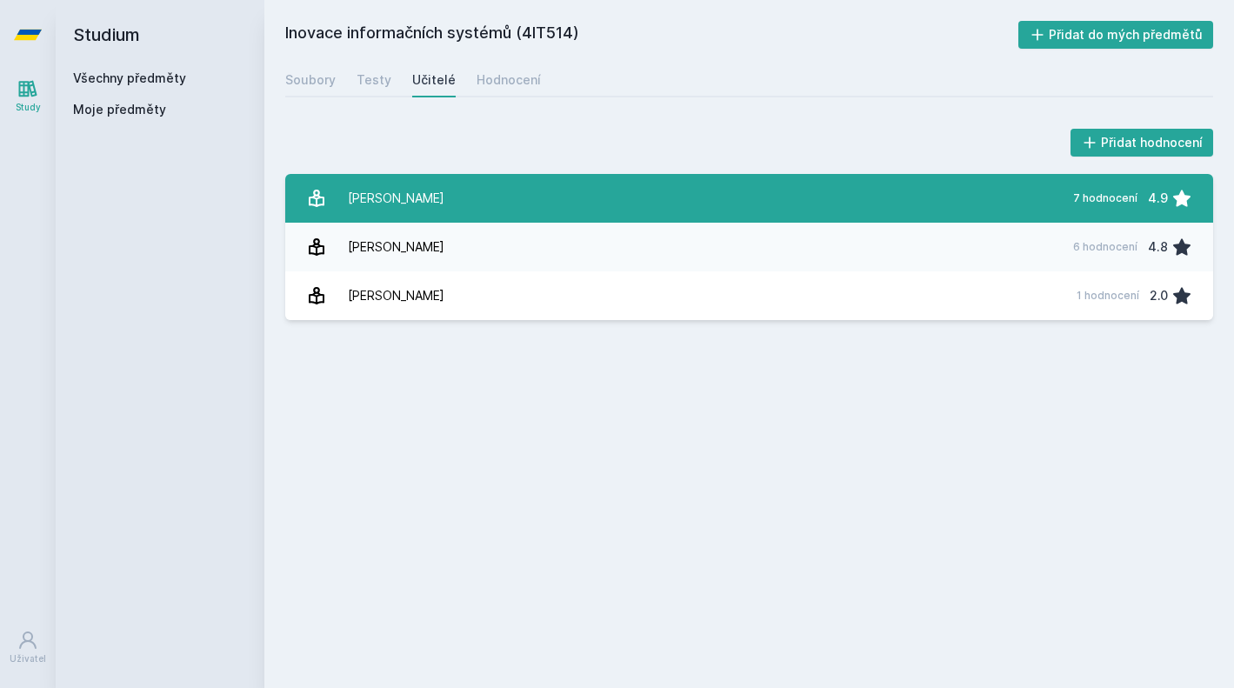
click at [518, 191] on link "[PERSON_NAME] 7 hodnocení 4.9" at bounding box center [749, 198] width 928 height 49
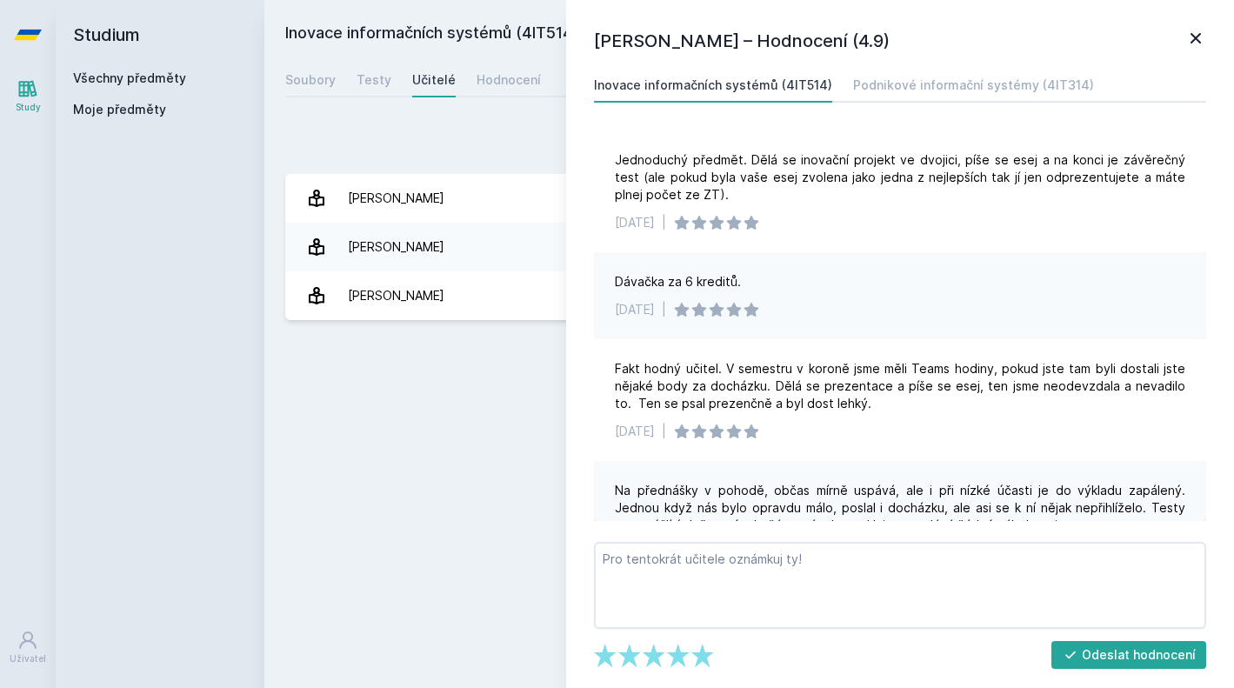
click at [1195, 46] on icon at bounding box center [1195, 38] width 21 height 21
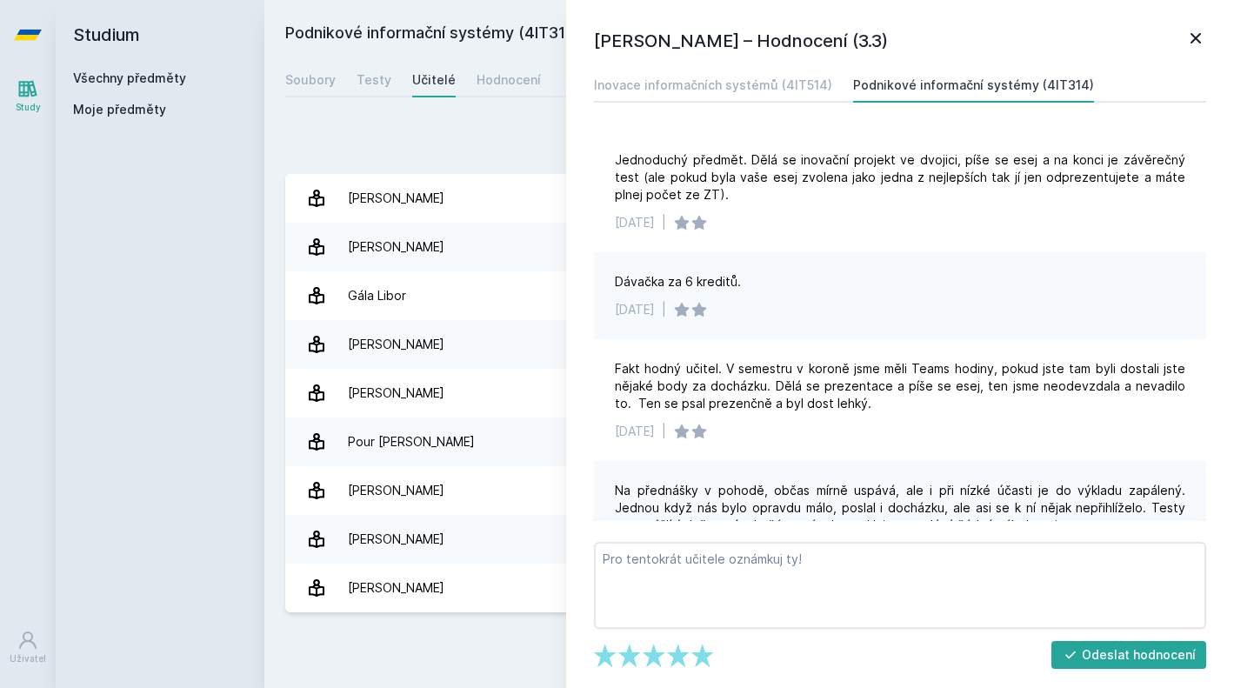
click at [150, 90] on div "Všechny předměty Moje předměty" at bounding box center [160, 98] width 174 height 56
click at [147, 80] on link "Všechny předměty" at bounding box center [129, 77] width 113 height 15
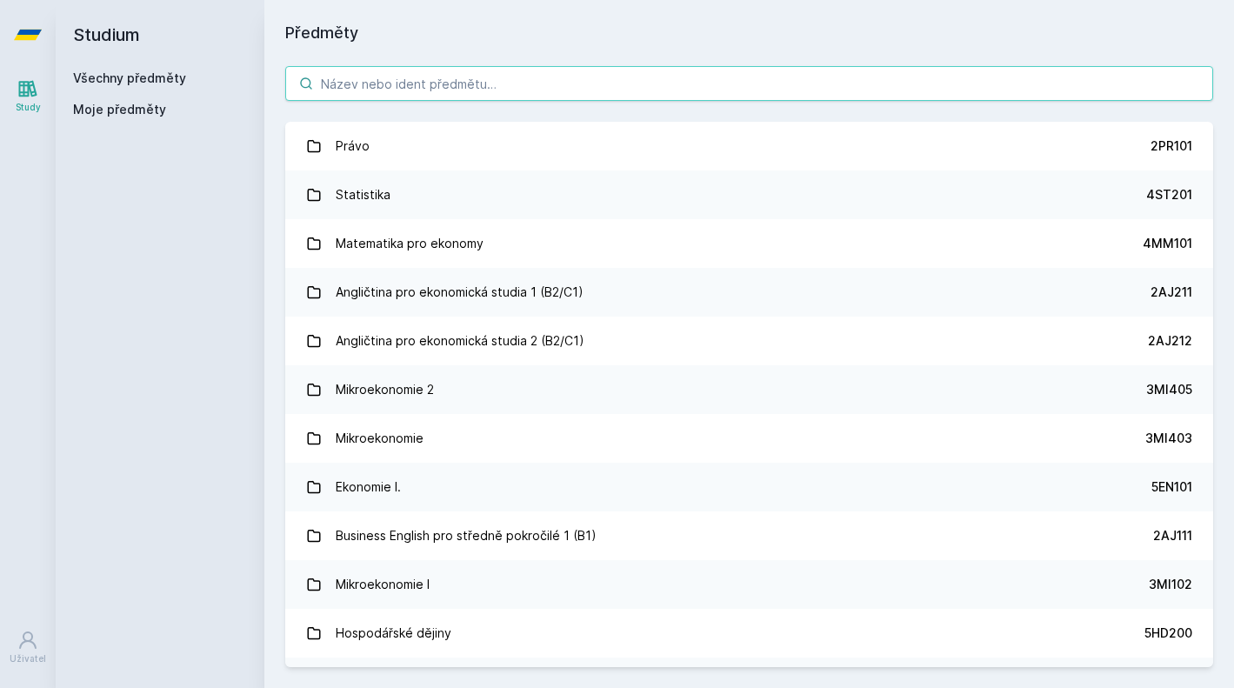
click at [379, 83] on input "search" at bounding box center [749, 83] width 928 height 35
paste input "4MM451"
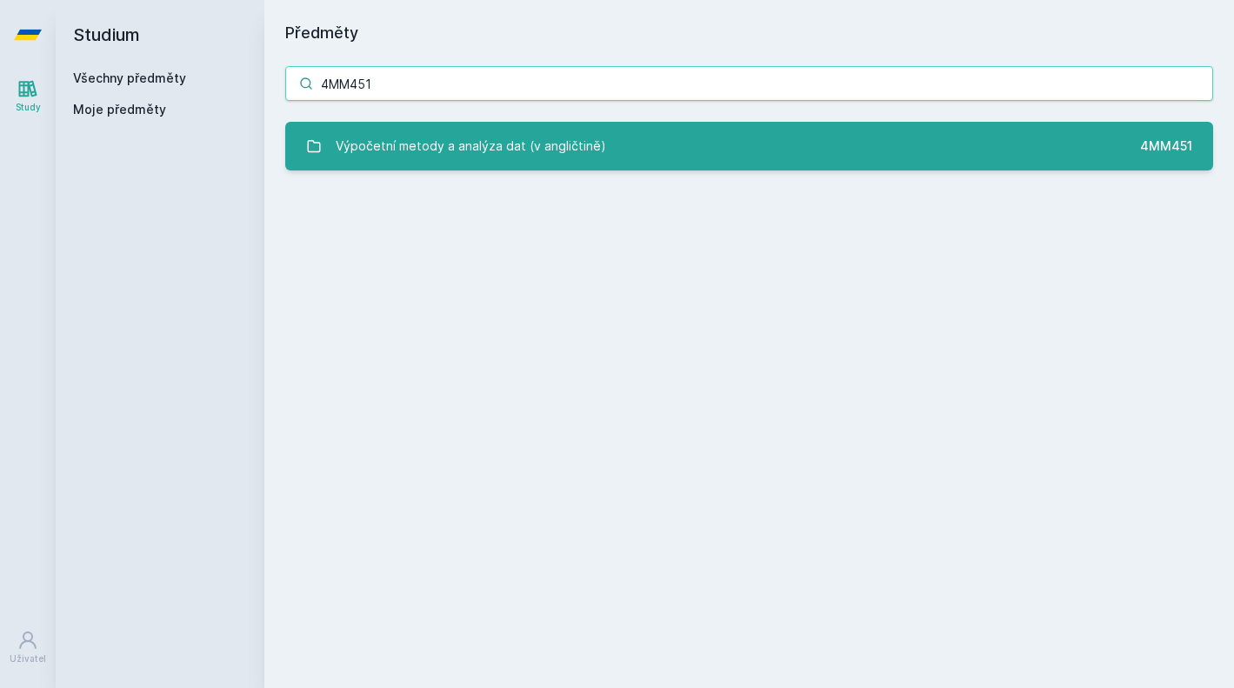
type input "4MM451"
click at [475, 139] on div "Výpočetní metody a analýza dat (v angličtině)" at bounding box center [471, 146] width 270 height 35
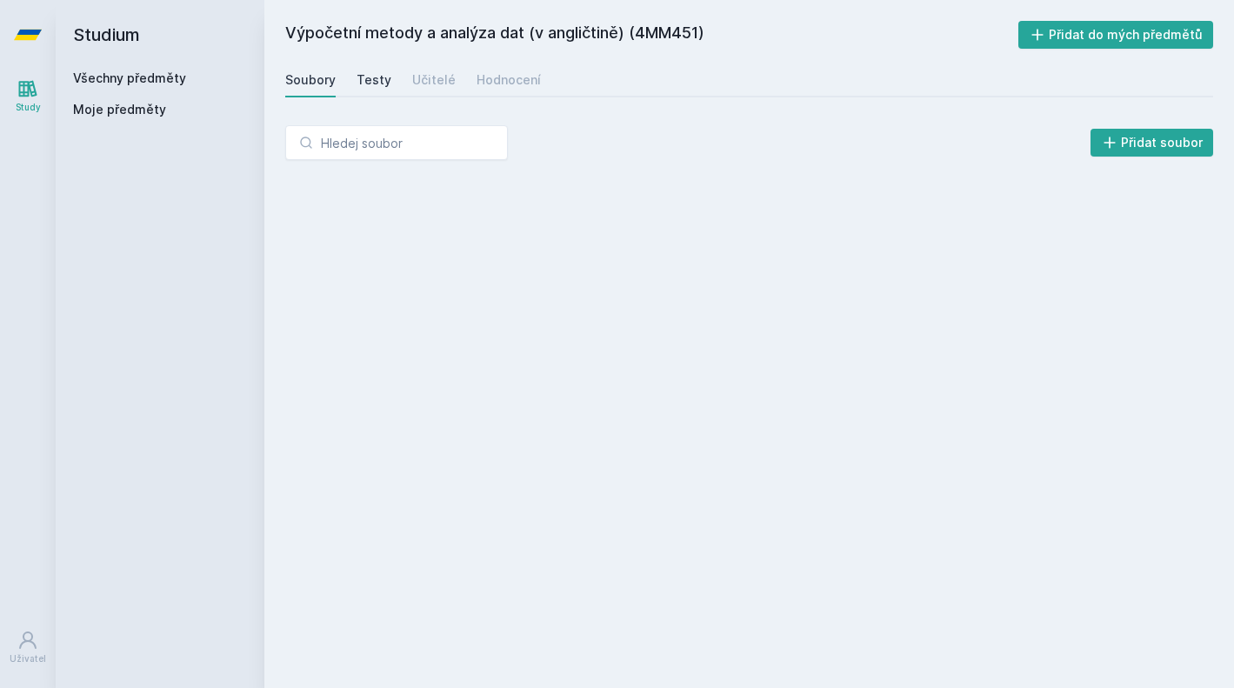
click at [381, 85] on div "Testy" at bounding box center [373, 79] width 35 height 17
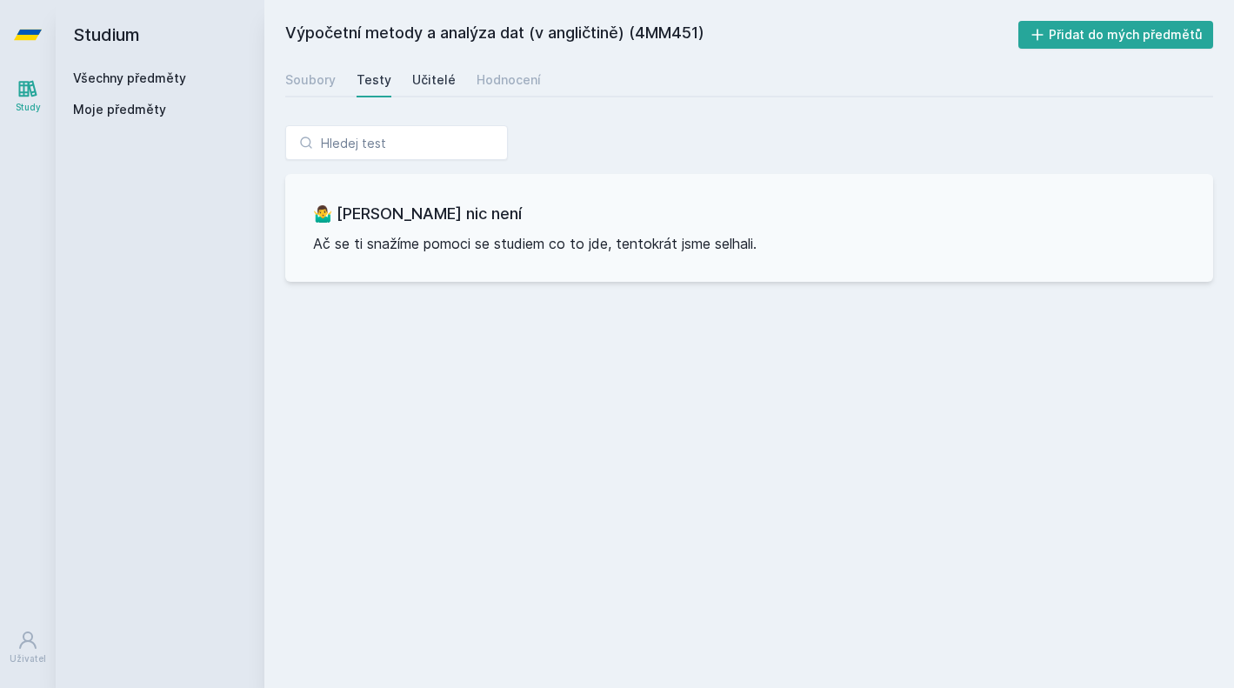
click at [432, 83] on div "Učitelé" at bounding box center [433, 79] width 43 height 17
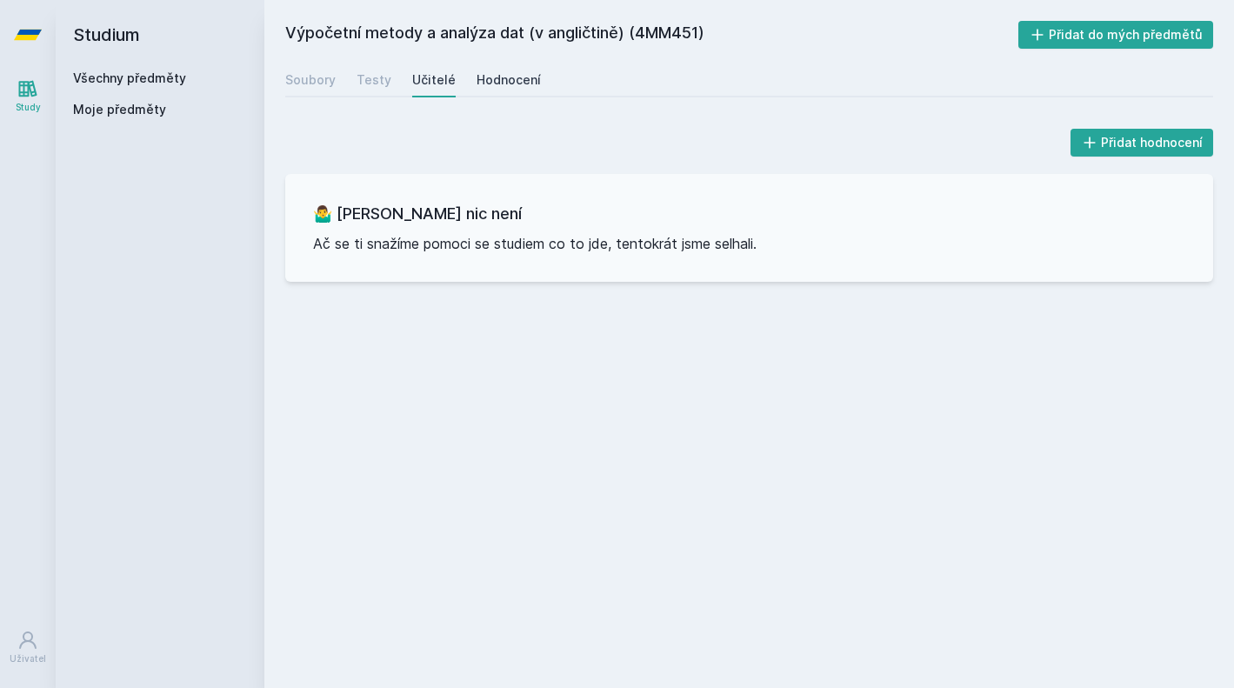
click at [482, 84] on div "Hodnocení" at bounding box center [508, 79] width 64 height 17
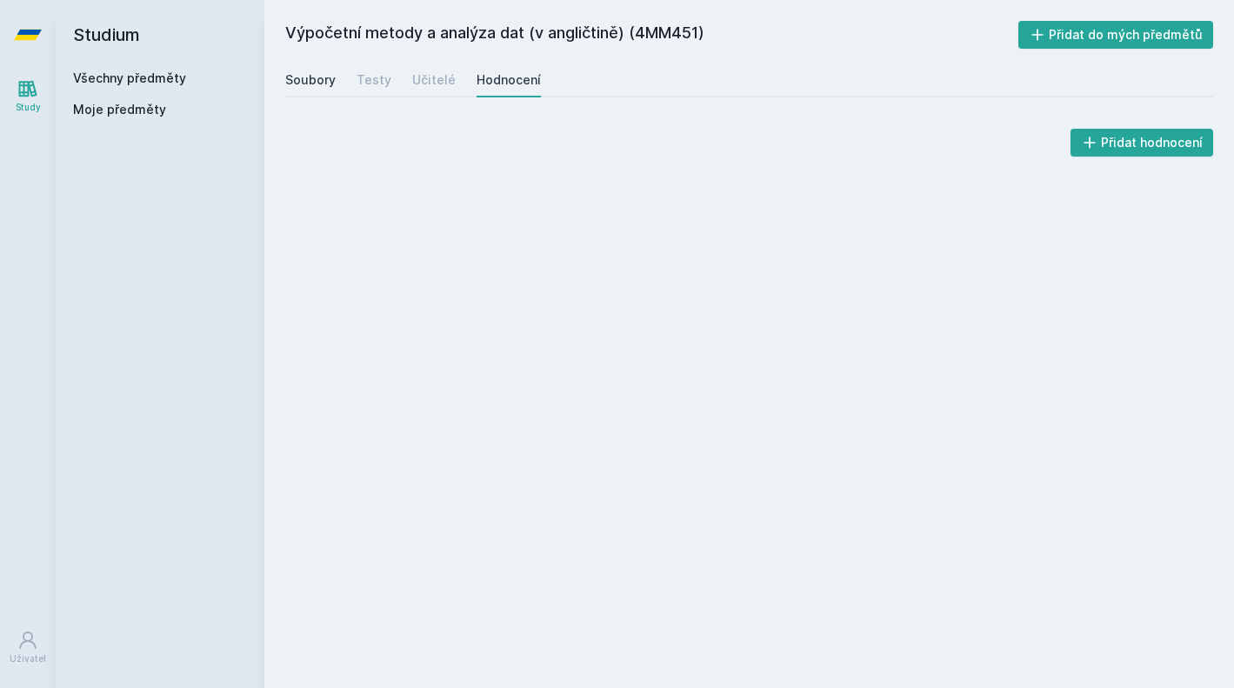
click at [310, 86] on div "Soubory" at bounding box center [310, 79] width 50 height 17
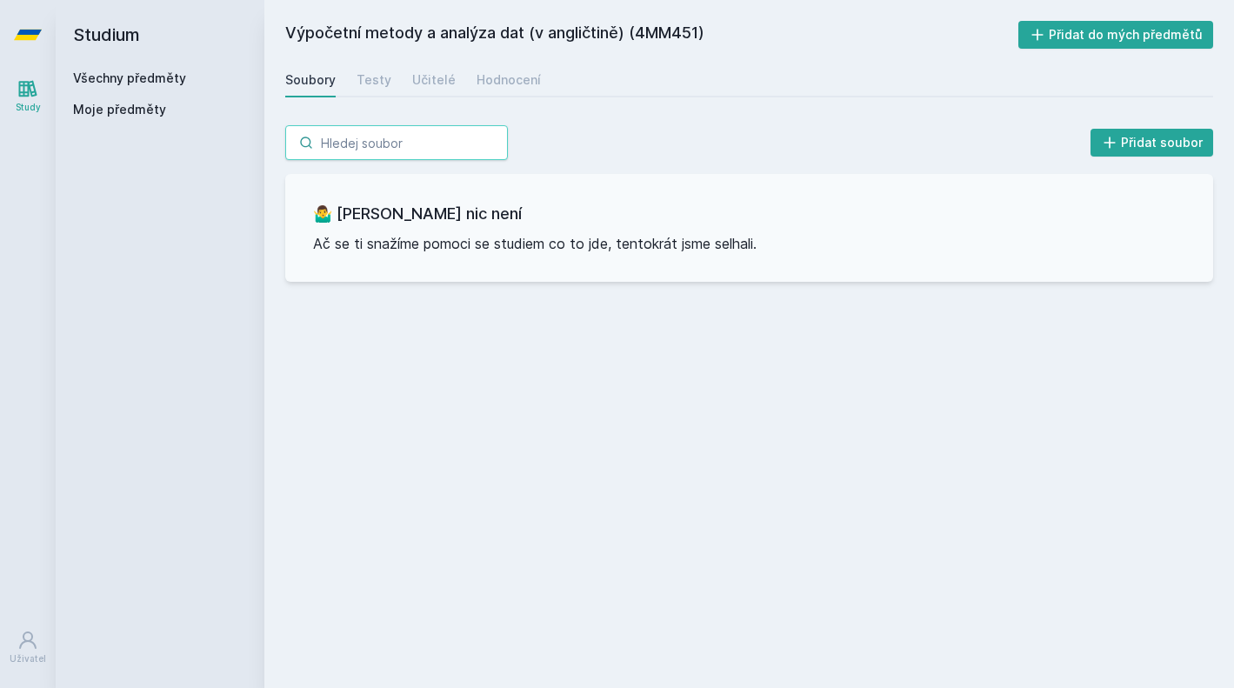
click at [376, 143] on input "search" at bounding box center [396, 142] width 223 height 35
click at [108, 80] on link "Všechny předměty" at bounding box center [129, 77] width 113 height 15
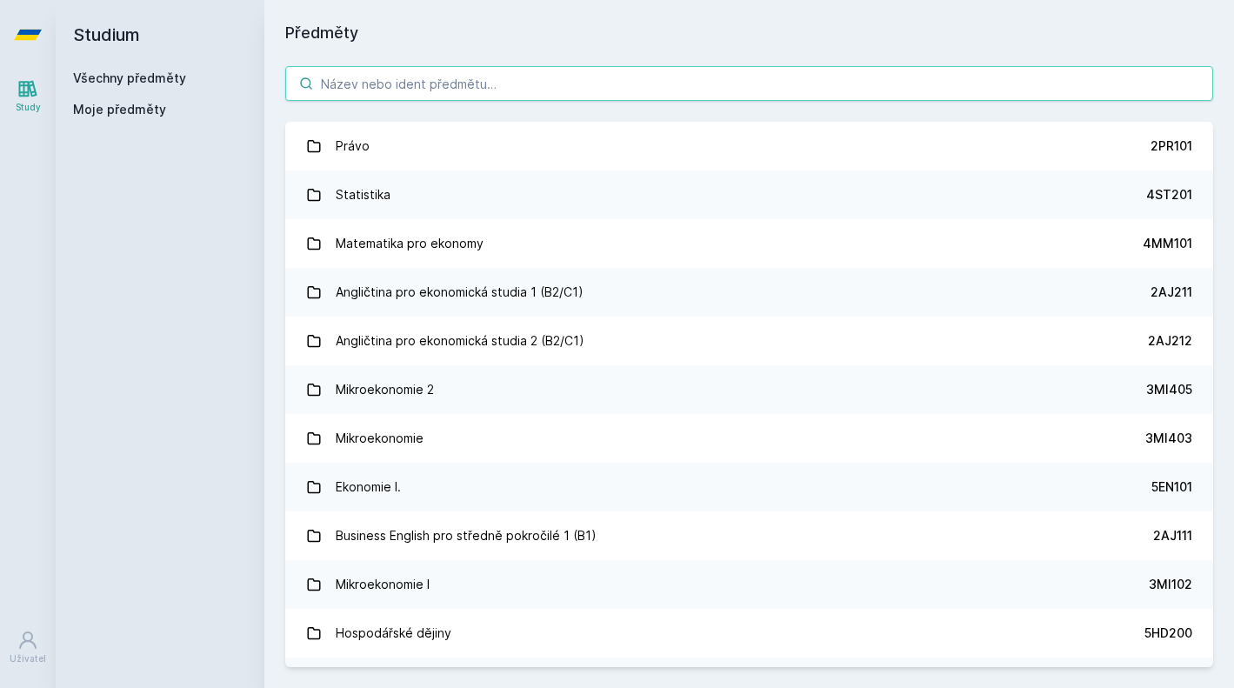
click at [469, 86] on input "search" at bounding box center [749, 83] width 928 height 35
paste input "4IZ559"
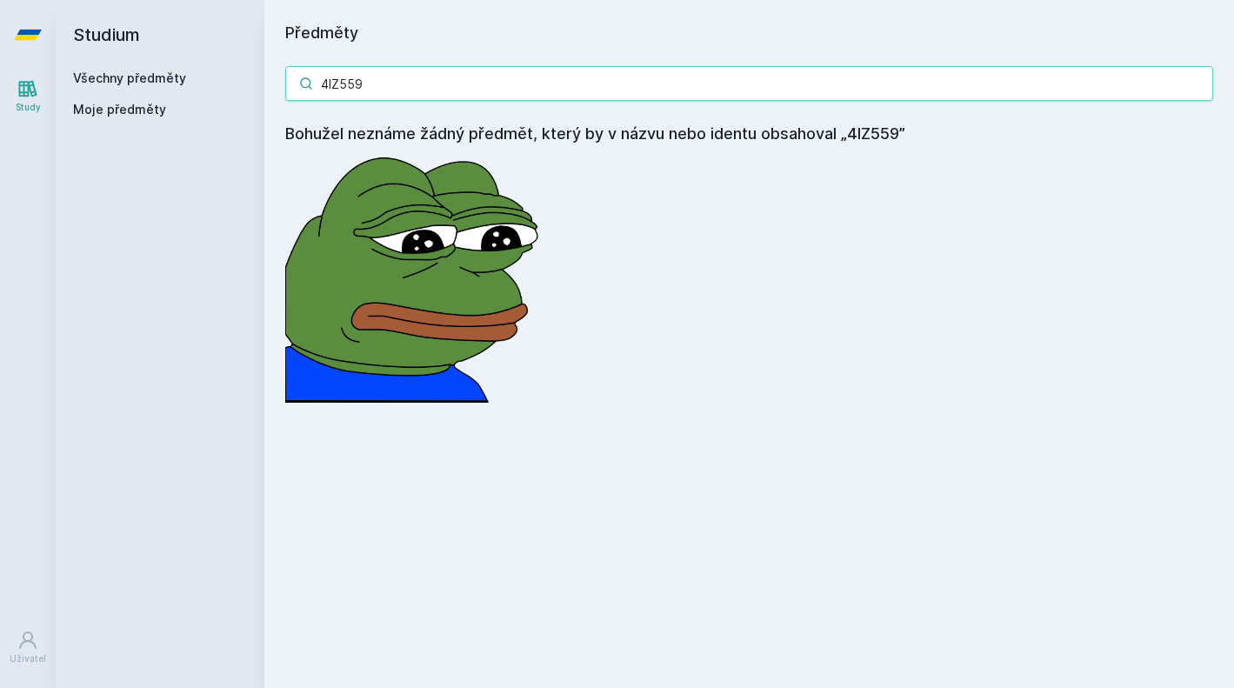
click at [823, 77] on input "4IZ559" at bounding box center [749, 83] width 928 height 35
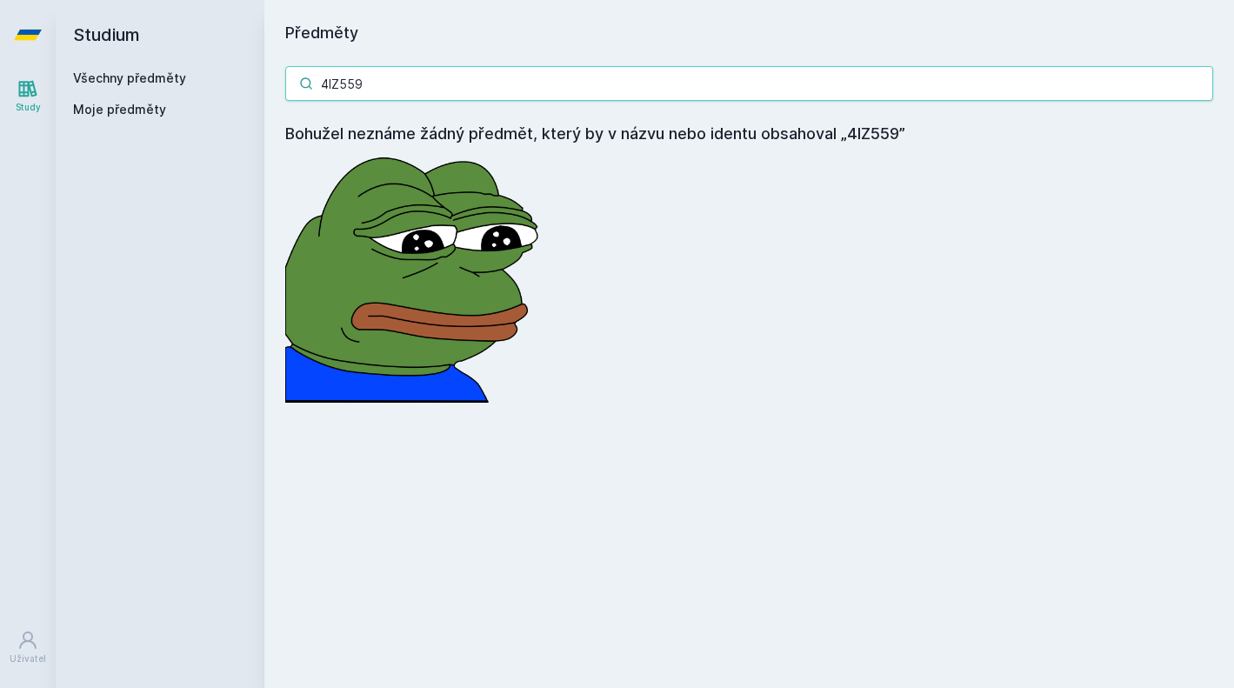
paste input "2"
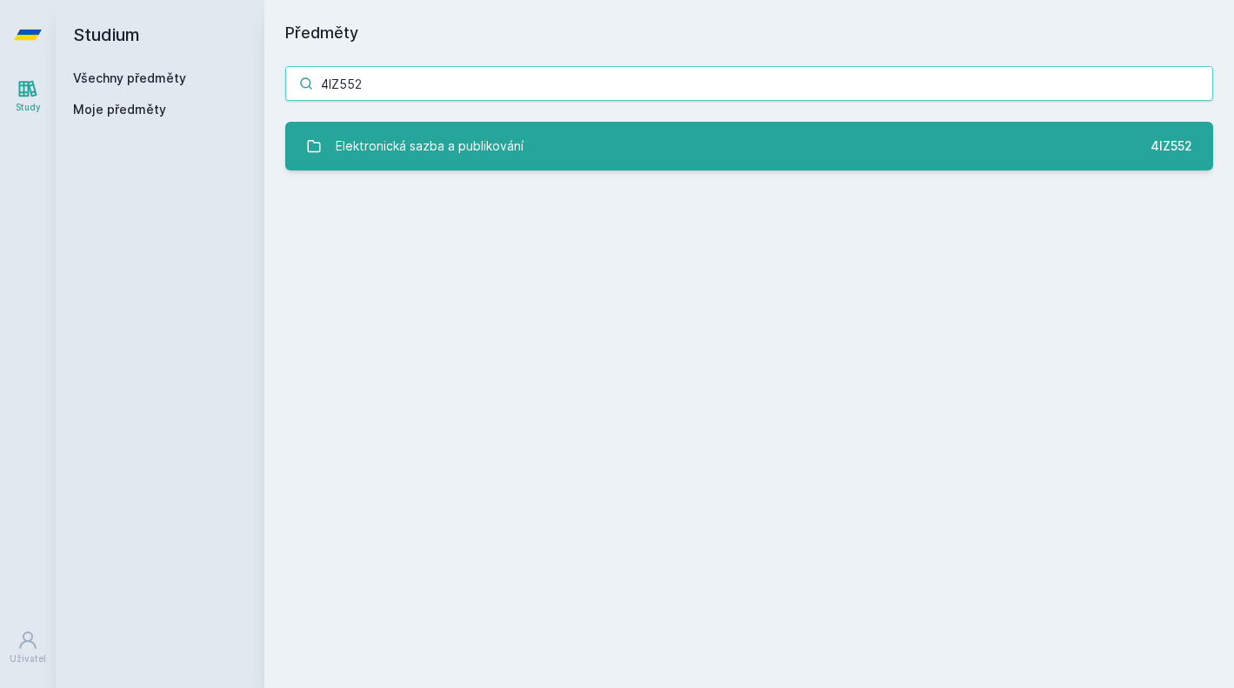
type input "4IZ552"
click at [527, 142] on link "Elektronická sazba a publikování 4IZ552" at bounding box center [749, 146] width 928 height 49
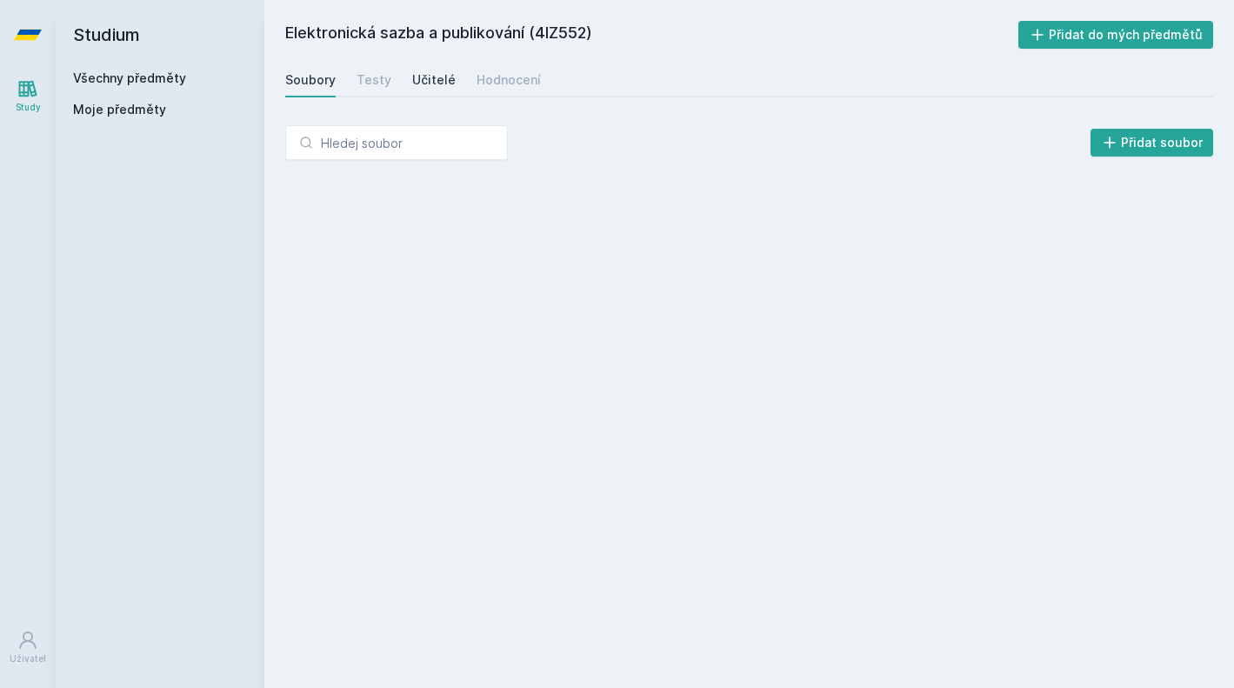
click at [423, 63] on link "Učitelé" at bounding box center [433, 80] width 43 height 35
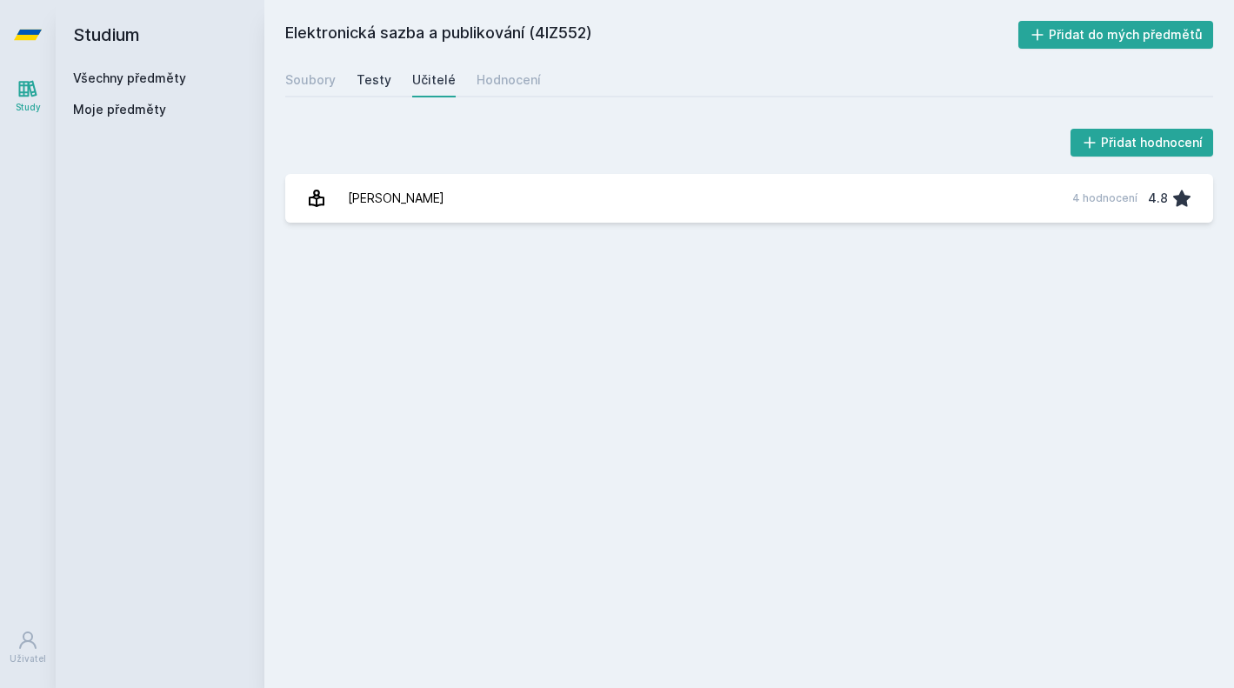
click at [371, 78] on div "Testy" at bounding box center [373, 79] width 35 height 17
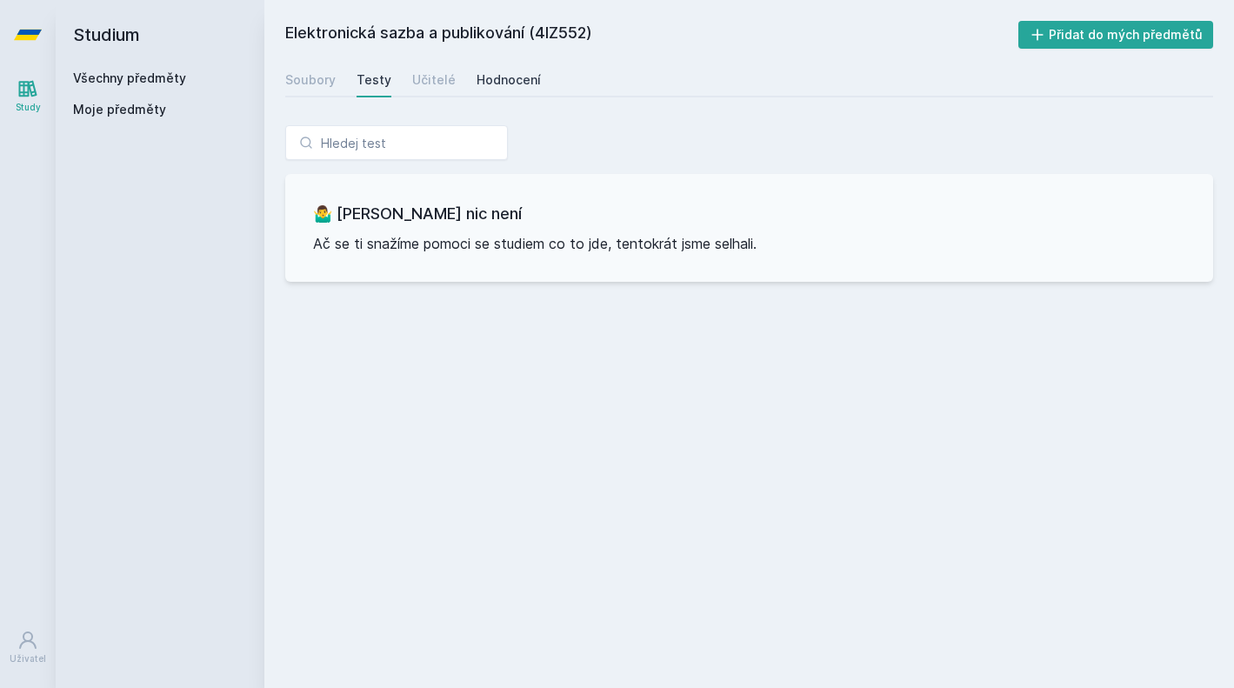
click at [507, 73] on div "Hodnocení" at bounding box center [508, 79] width 64 height 17
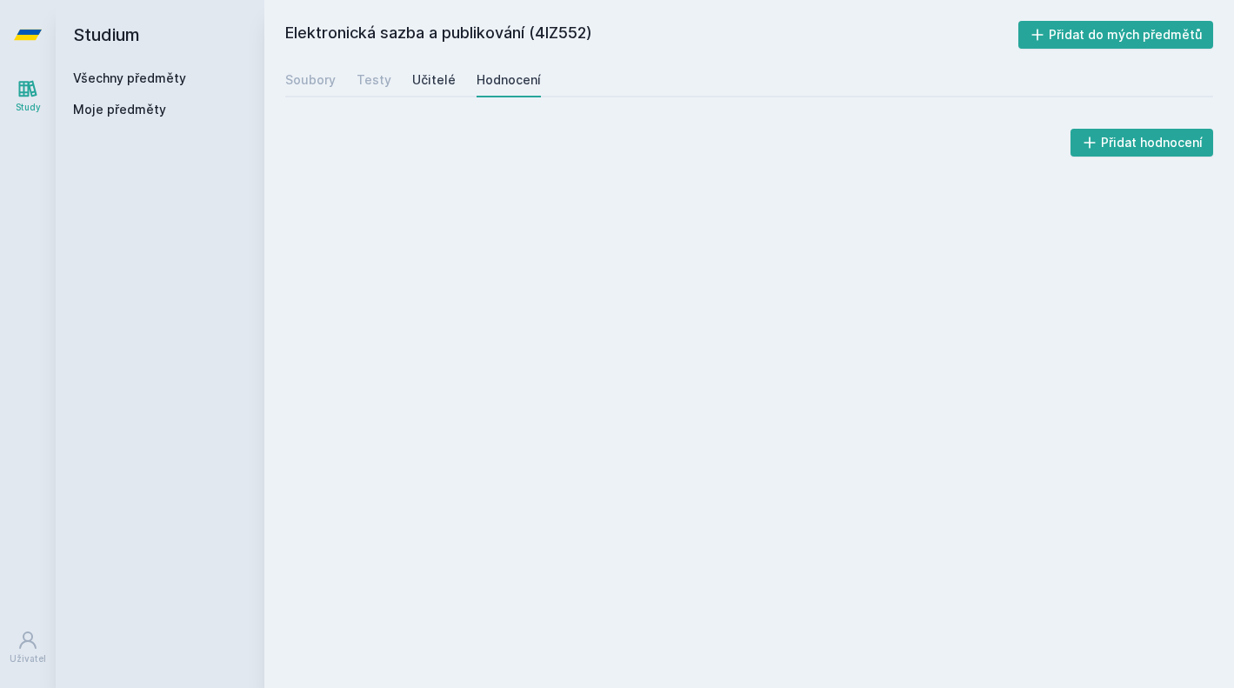
click at [420, 73] on div "Učitelé" at bounding box center [433, 79] width 43 height 17
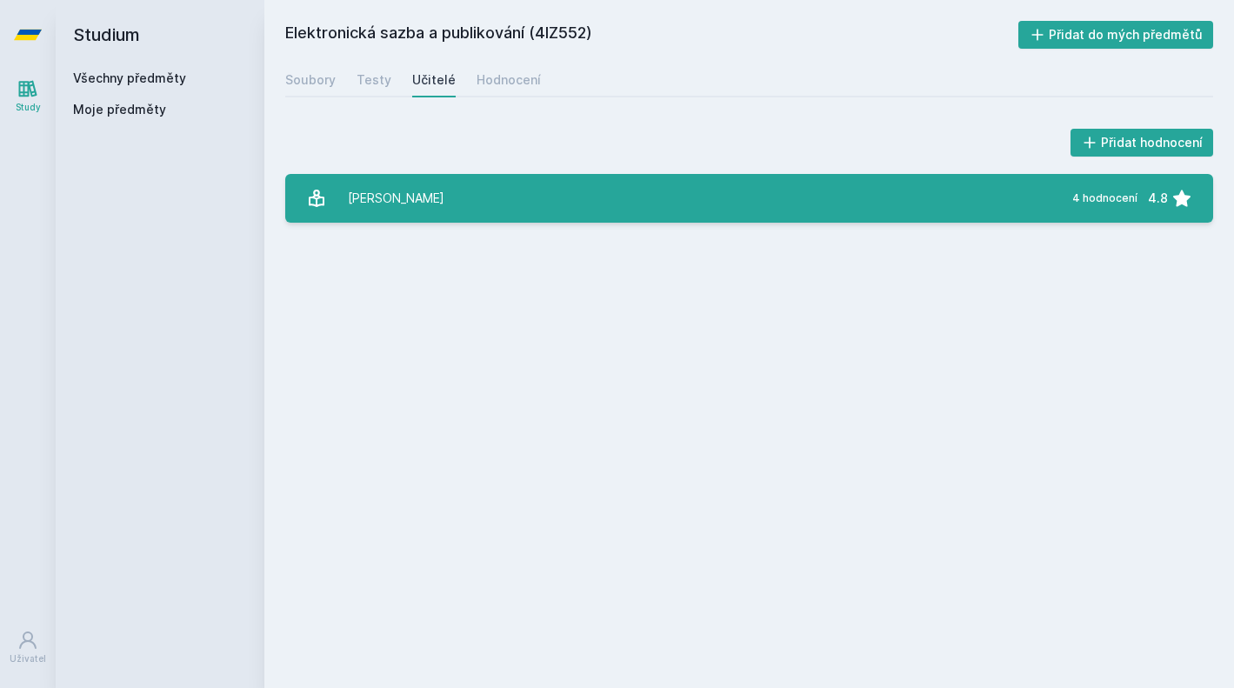
click at [416, 208] on div "[PERSON_NAME]" at bounding box center [396, 198] width 96 height 35
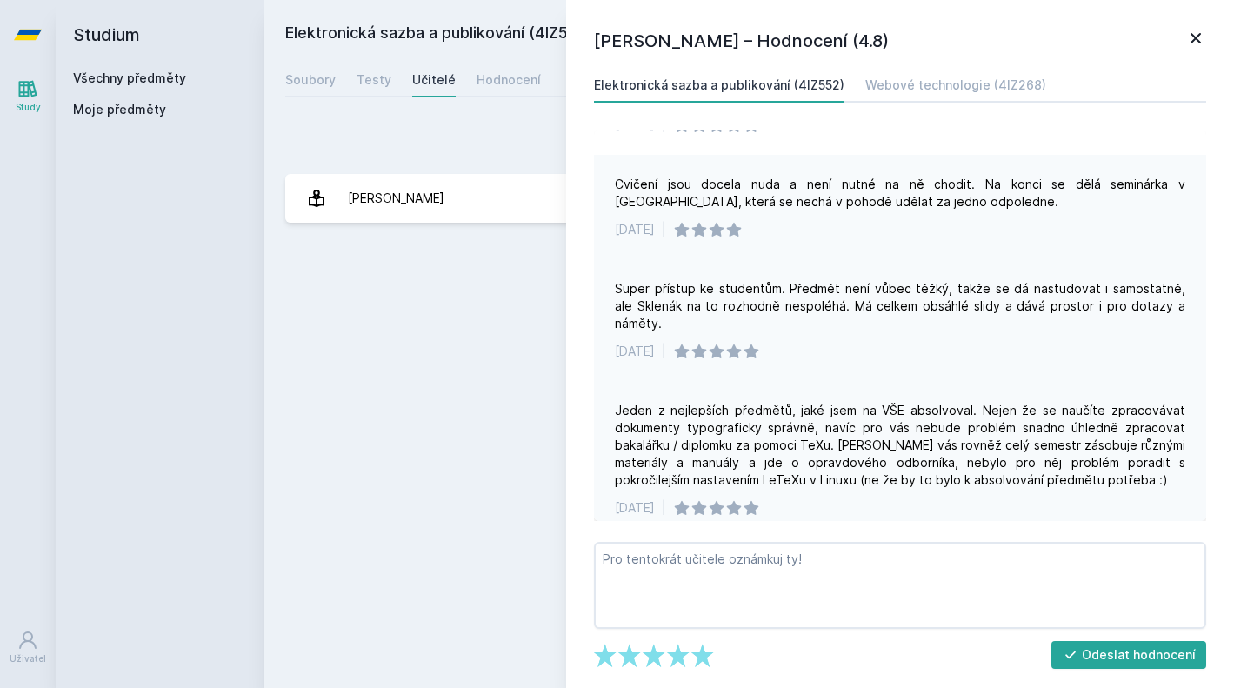
scroll to position [62, 0]
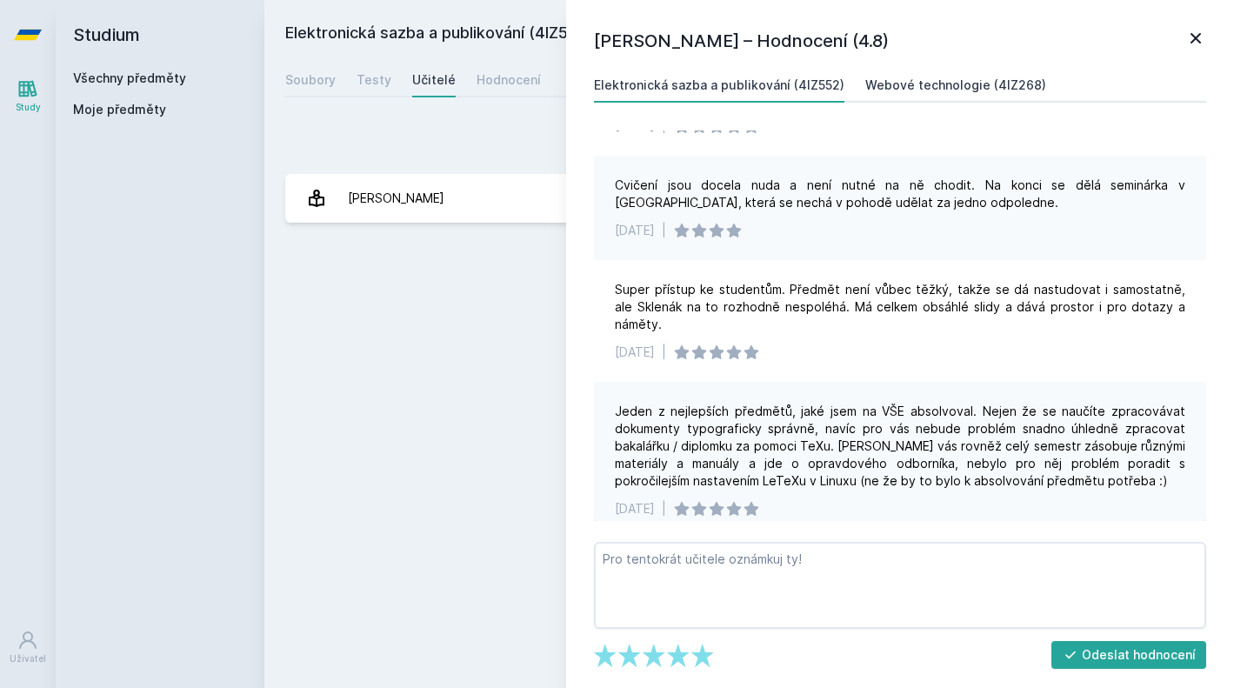
click at [983, 68] on link "Webové technologie (4IZ268)" at bounding box center [955, 85] width 181 height 35
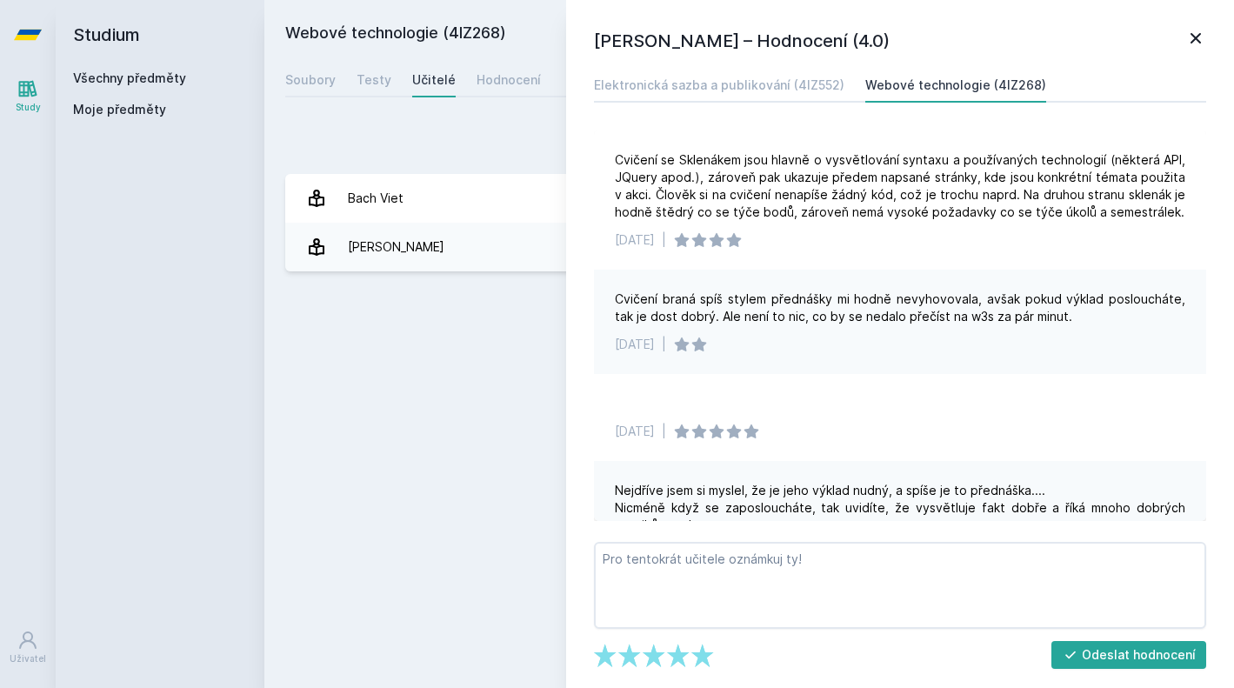
click at [975, 76] on link "Webové technologie (4IZ268)" at bounding box center [955, 85] width 181 height 35
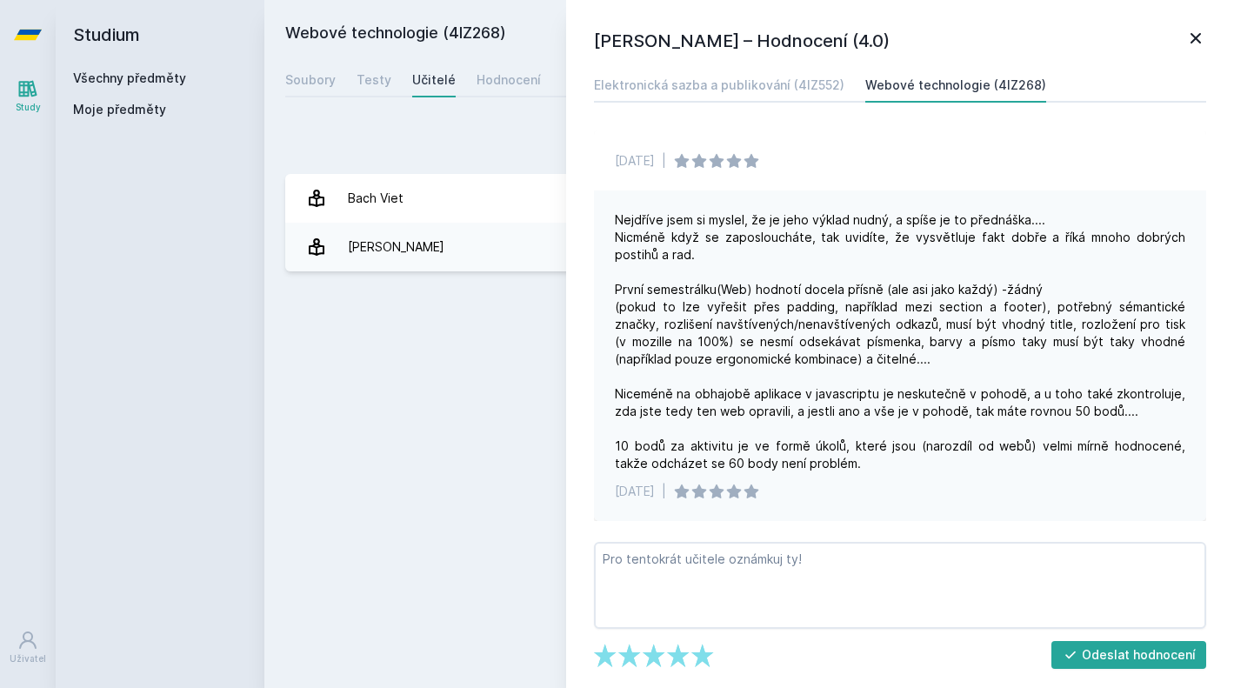
scroll to position [270, 0]
click at [1197, 26] on div "[PERSON_NAME] – Hodnocení (4.0) Elektronická sazba a publikování (4IZ552) Webov…" at bounding box center [900, 344] width 668 height 688
click at [1197, 39] on icon at bounding box center [1195, 38] width 10 height 10
